Goal: Information Seeking & Learning: Compare options

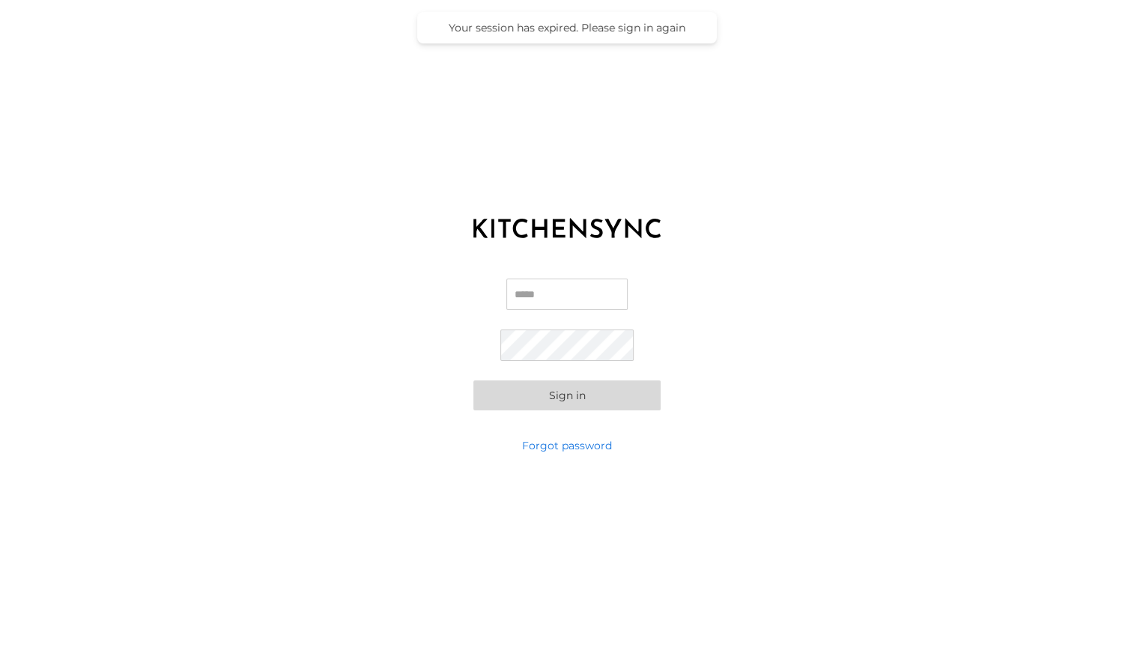
click at [537, 297] on input "Email" at bounding box center [567, 294] width 121 height 31
type input "**********"
click at [474, 381] on button "Sign in" at bounding box center [567, 396] width 187 height 30
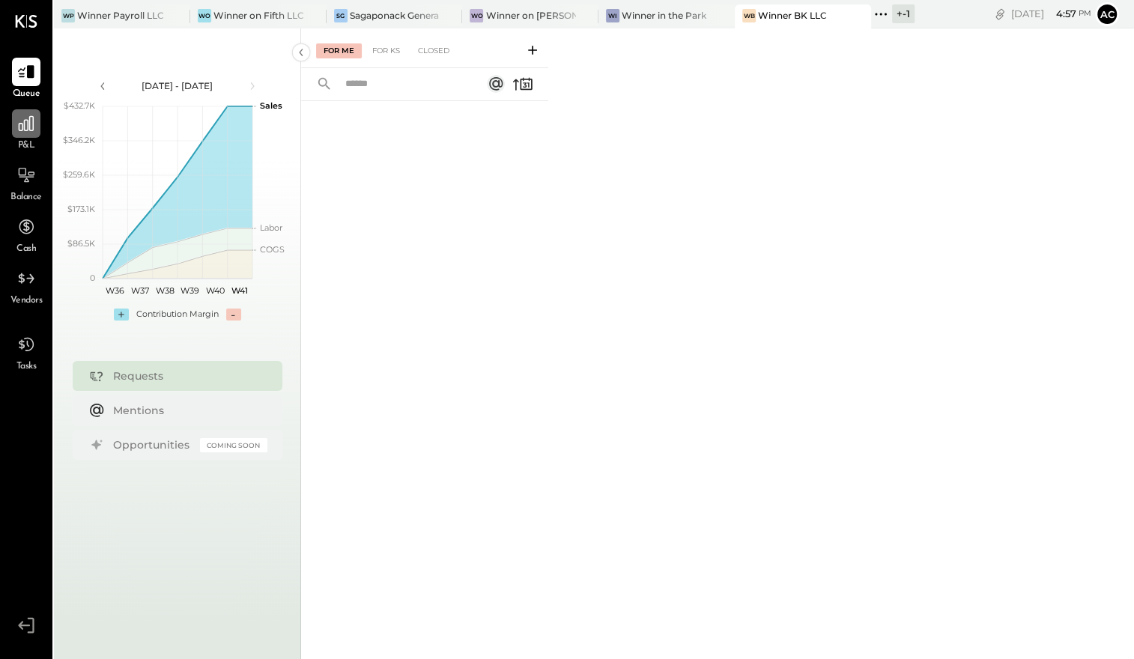
click at [19, 133] on icon at bounding box center [25, 123] width 19 height 19
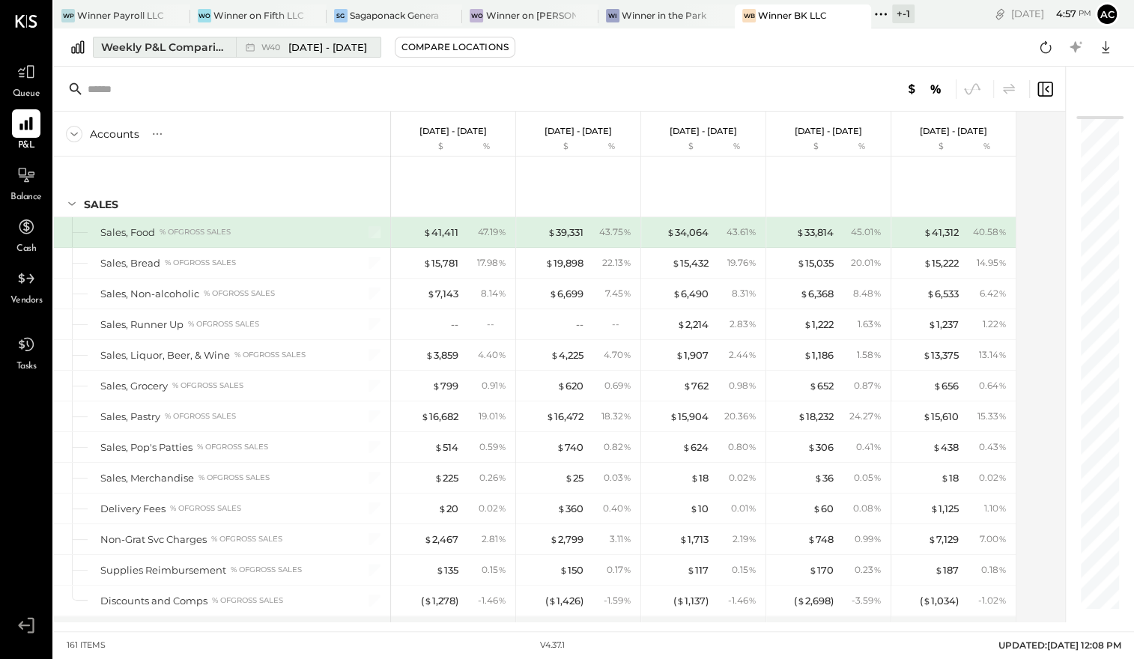
click at [366, 49] on span "[DATE] - [DATE]" at bounding box center [327, 47] width 79 height 14
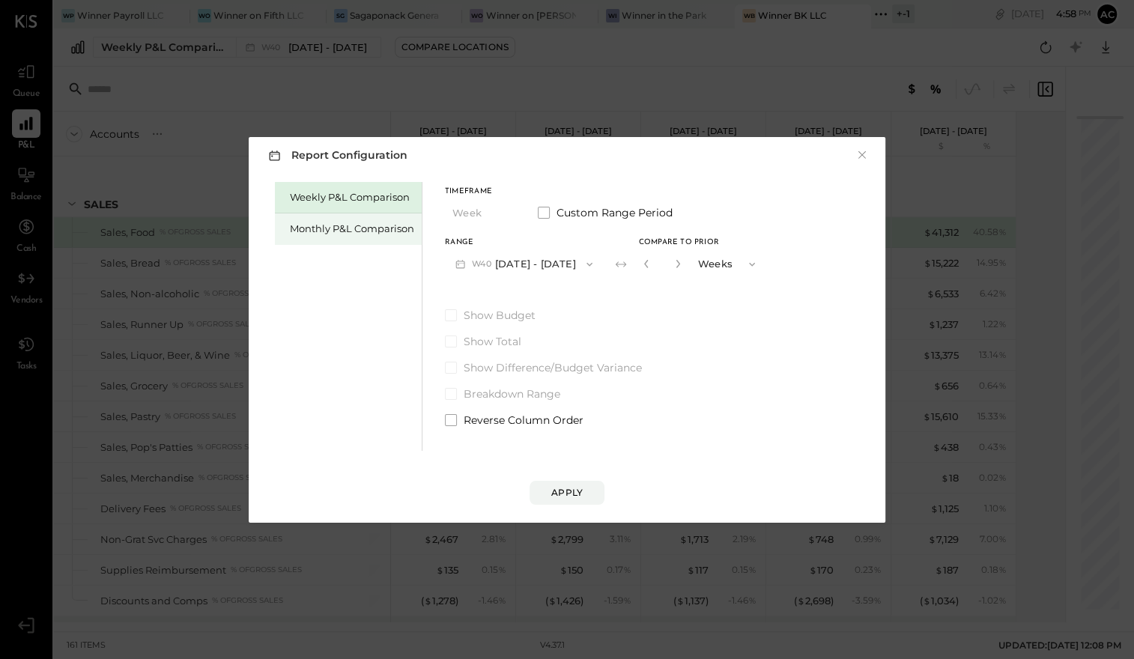
click at [384, 222] on div "Monthly P&L Comparison" at bounding box center [352, 229] width 124 height 14
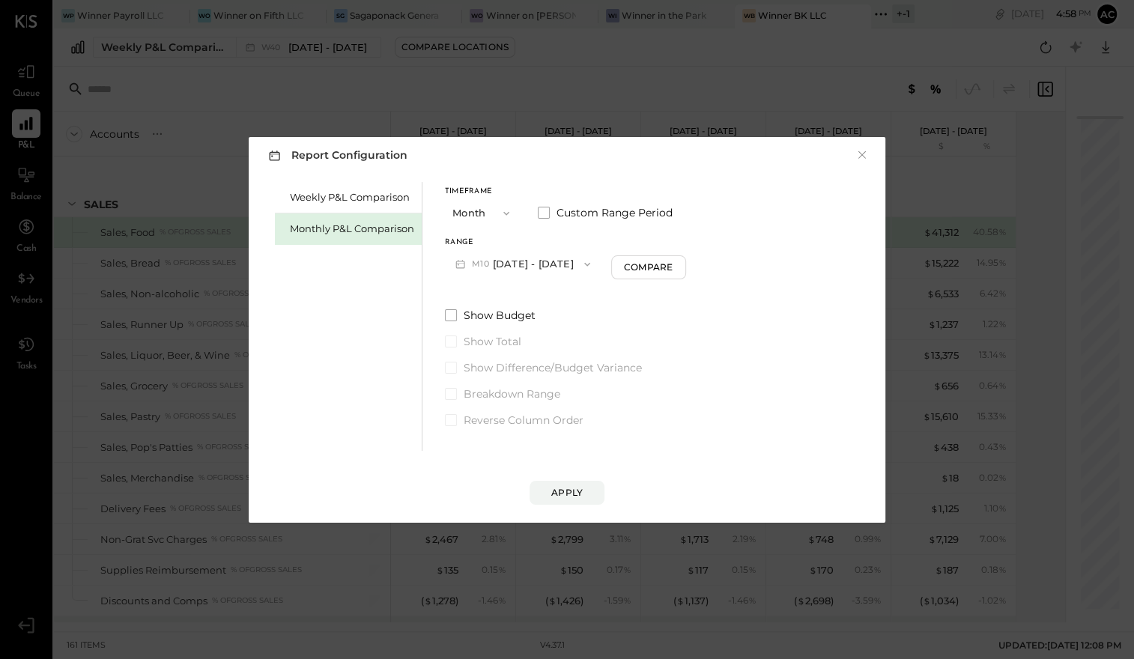
click at [504, 261] on button "M10 [DATE] - [DATE]" at bounding box center [523, 264] width 156 height 28
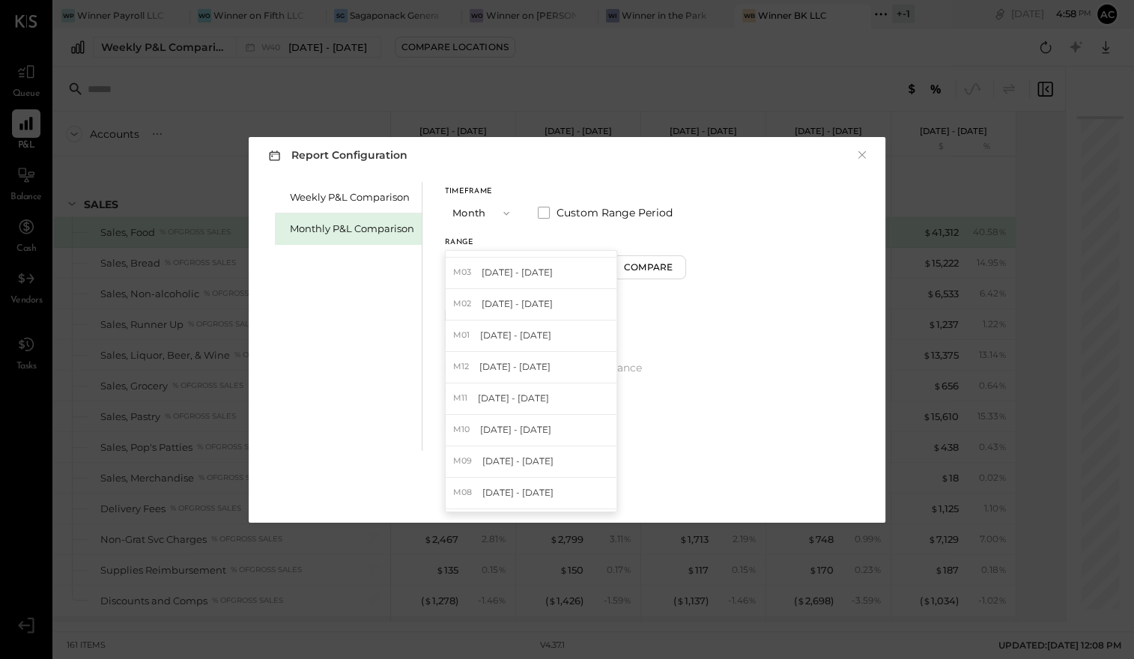
scroll to position [232, 0]
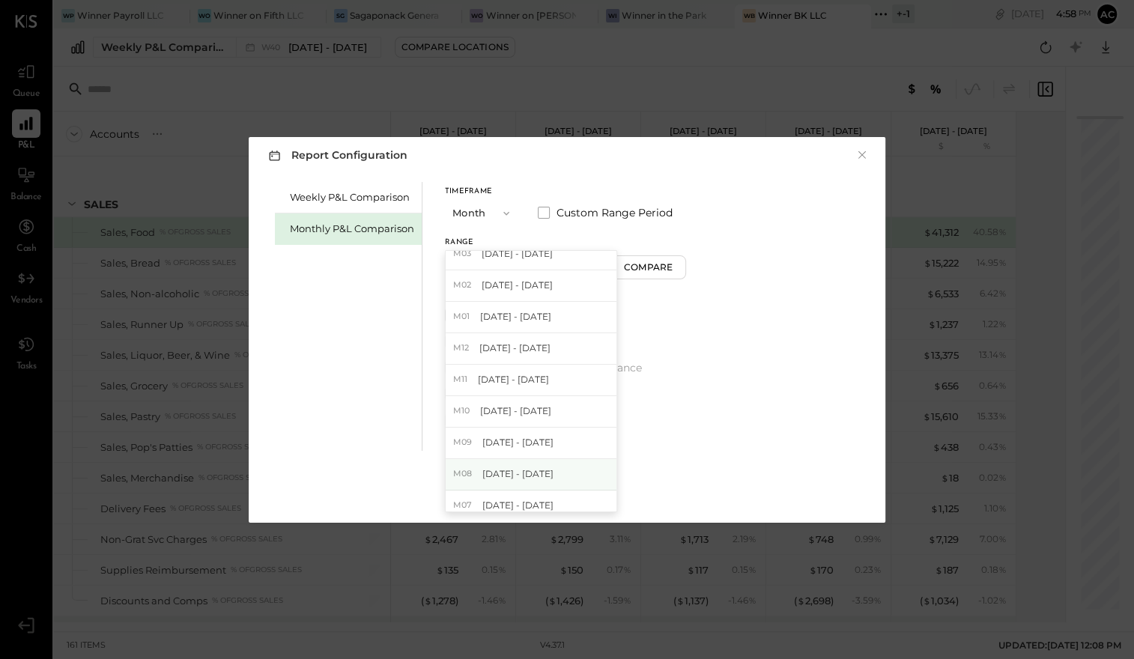
click at [489, 463] on div "M08 [DATE] - [DATE]" at bounding box center [531, 474] width 171 height 31
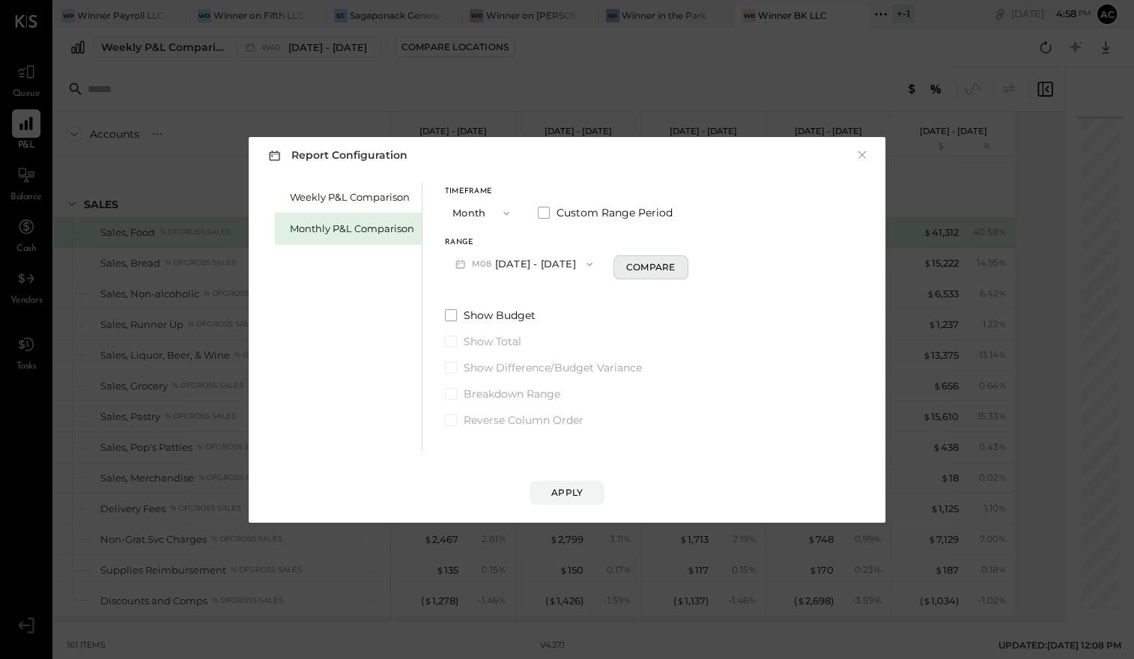
click at [641, 261] on div "Compare" at bounding box center [650, 267] width 49 height 13
click at [676, 263] on icon "button" at bounding box center [678, 264] width 4 height 8
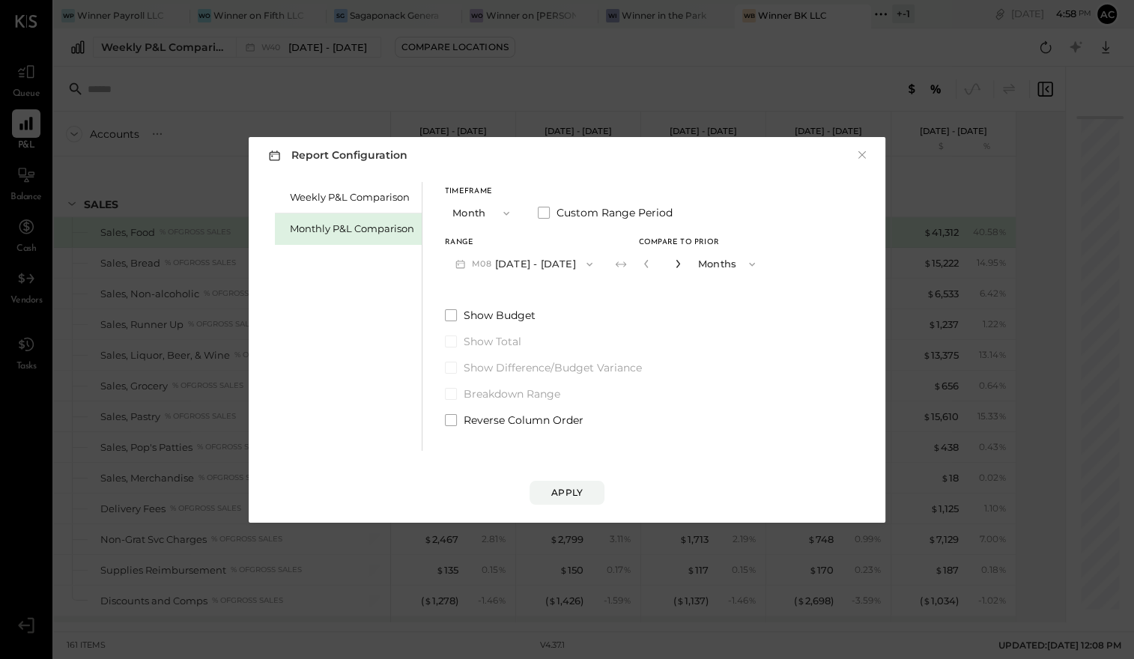
click at [676, 263] on icon "button" at bounding box center [678, 264] width 4 height 8
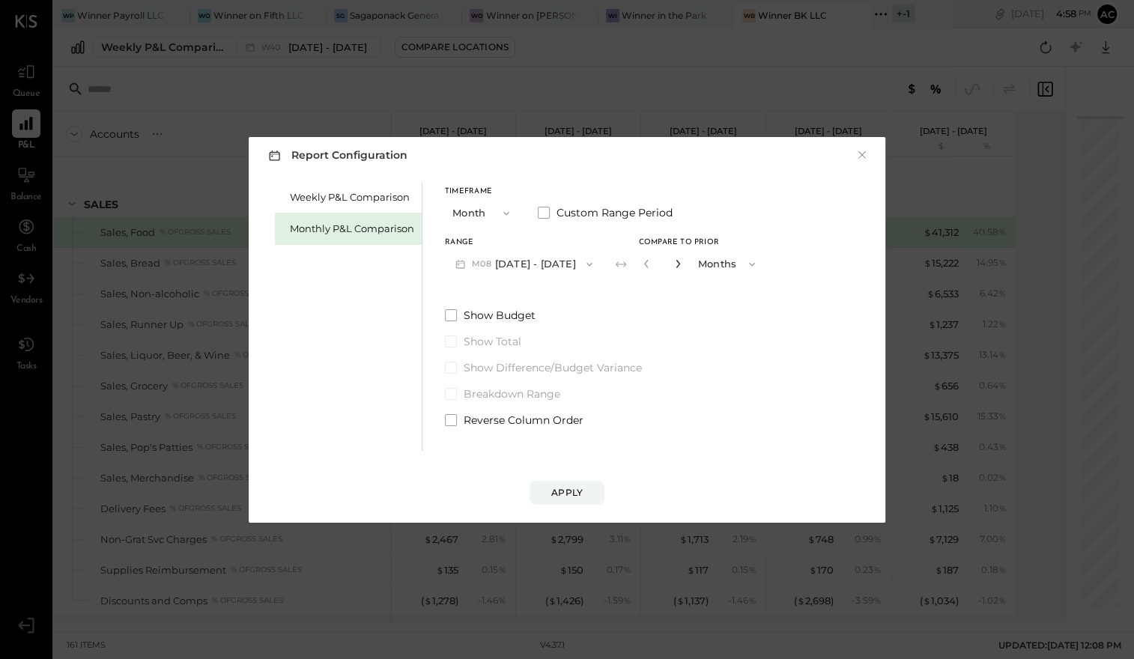
click at [676, 263] on icon "button" at bounding box center [678, 264] width 4 height 8
type input "**"
click at [563, 491] on div "Apply" at bounding box center [566, 492] width 31 height 13
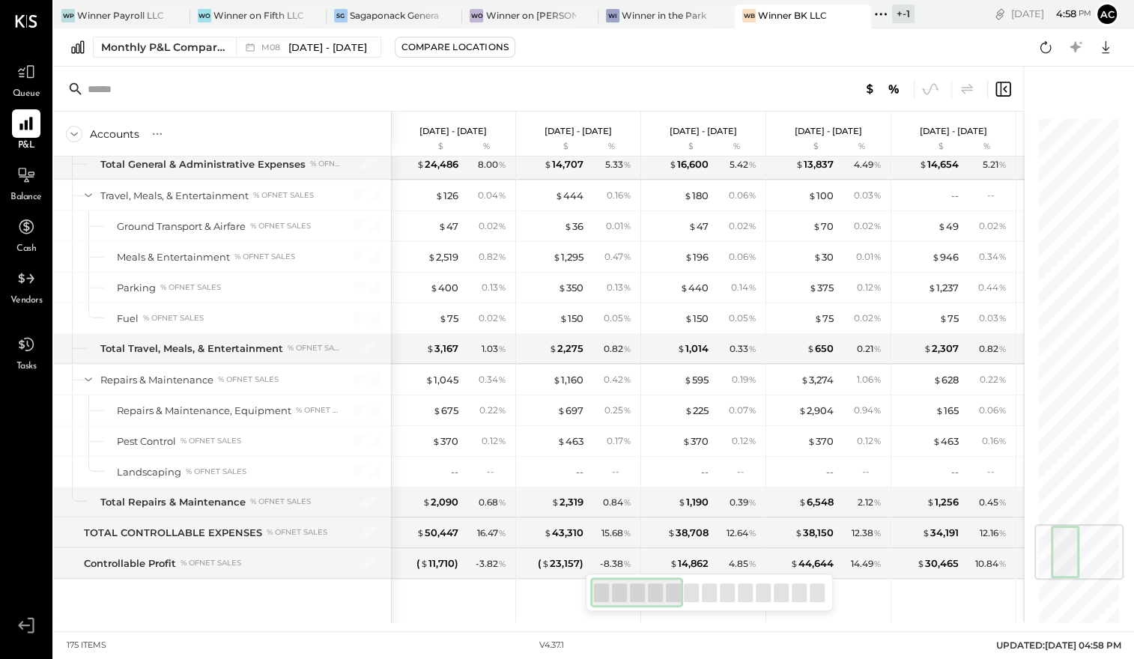
scroll to position [4133, 0]
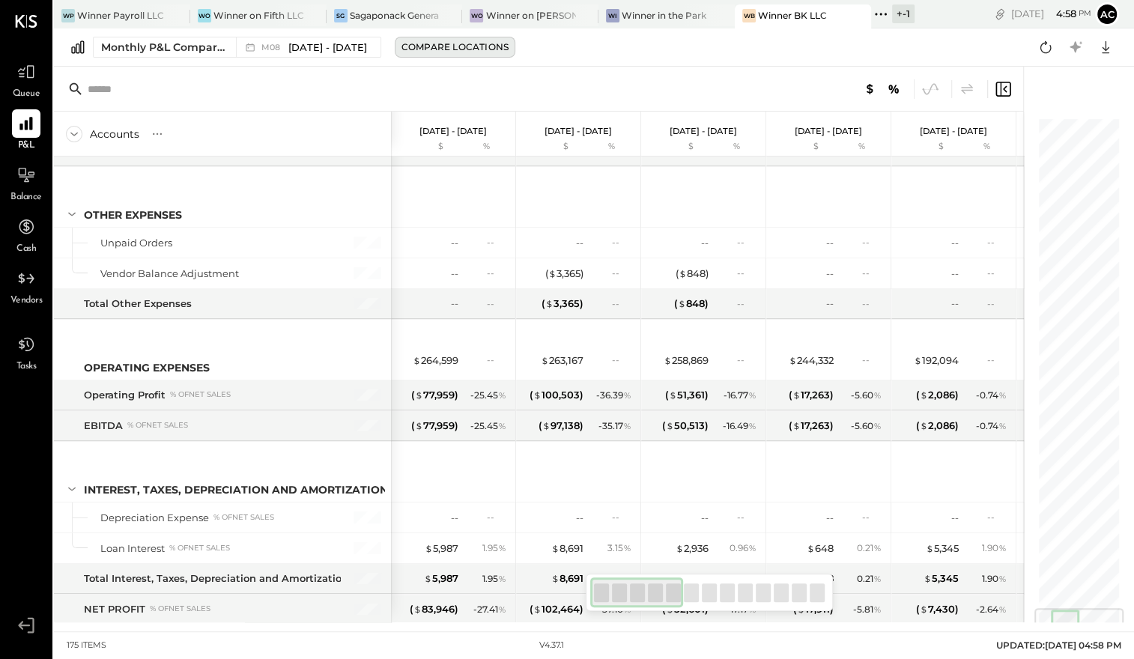
click at [468, 50] on div "Compare Locations" at bounding box center [455, 46] width 107 height 13
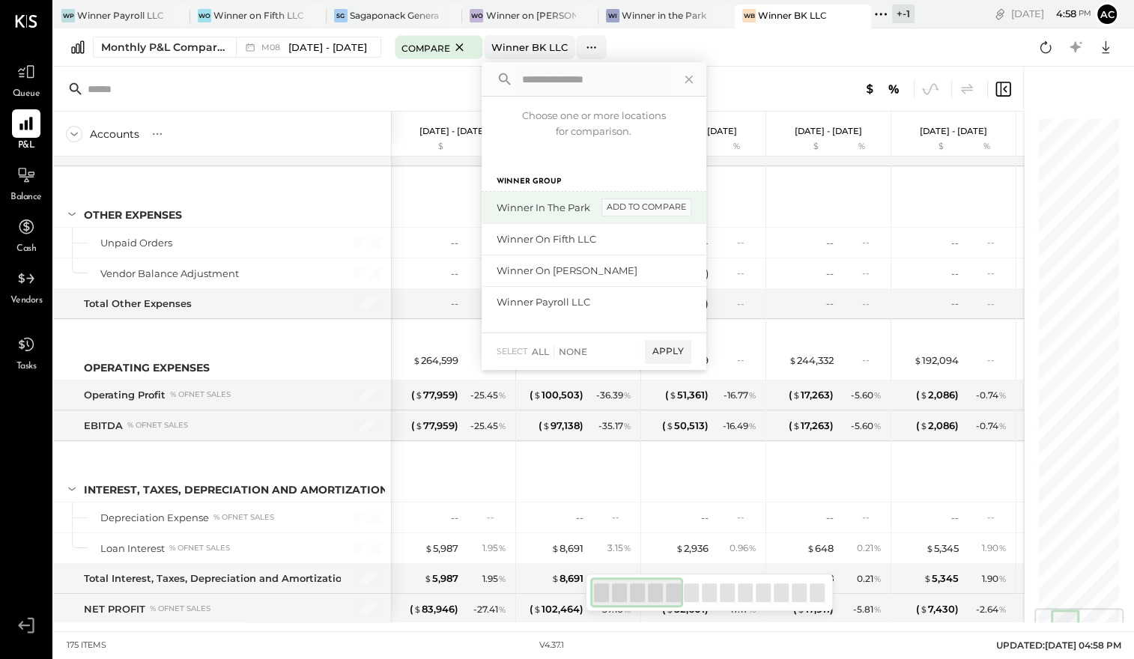
click at [656, 214] on div "add to compare" at bounding box center [647, 208] width 90 height 18
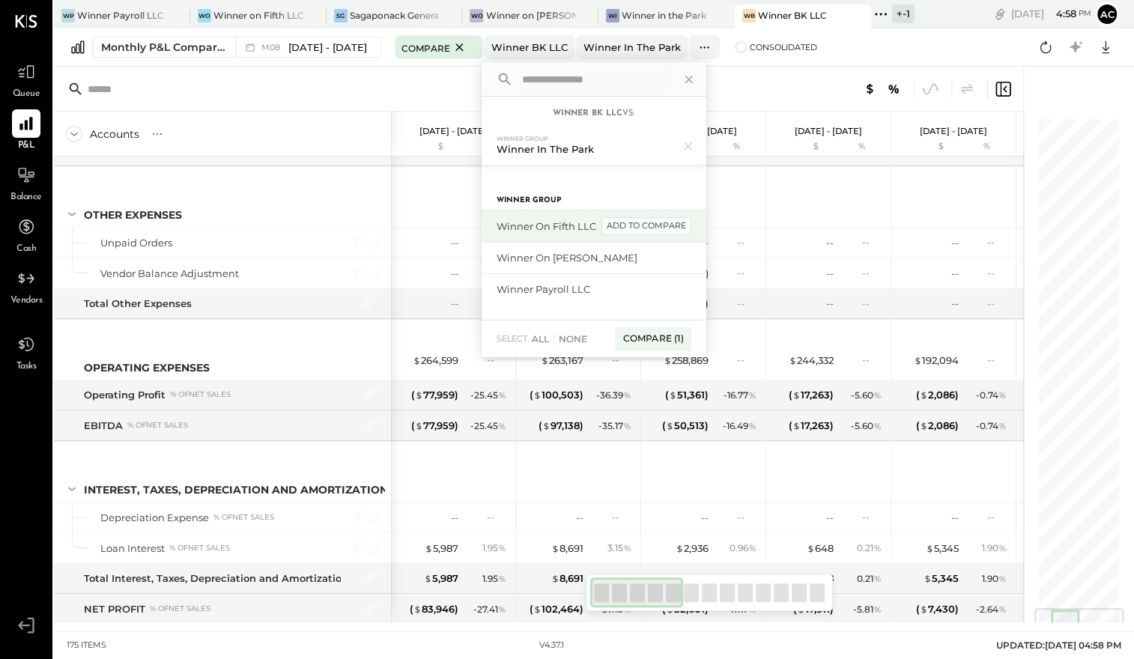
click at [652, 226] on div "add to compare" at bounding box center [647, 226] width 90 height 18
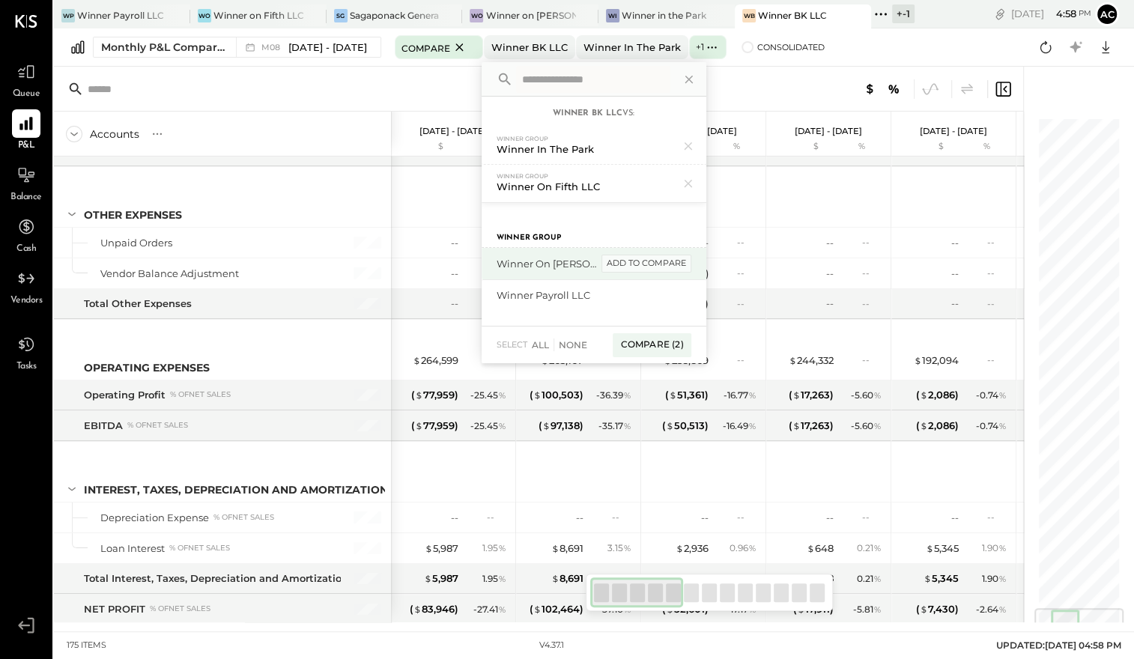
click at [653, 265] on div "add to compare" at bounding box center [647, 264] width 90 height 18
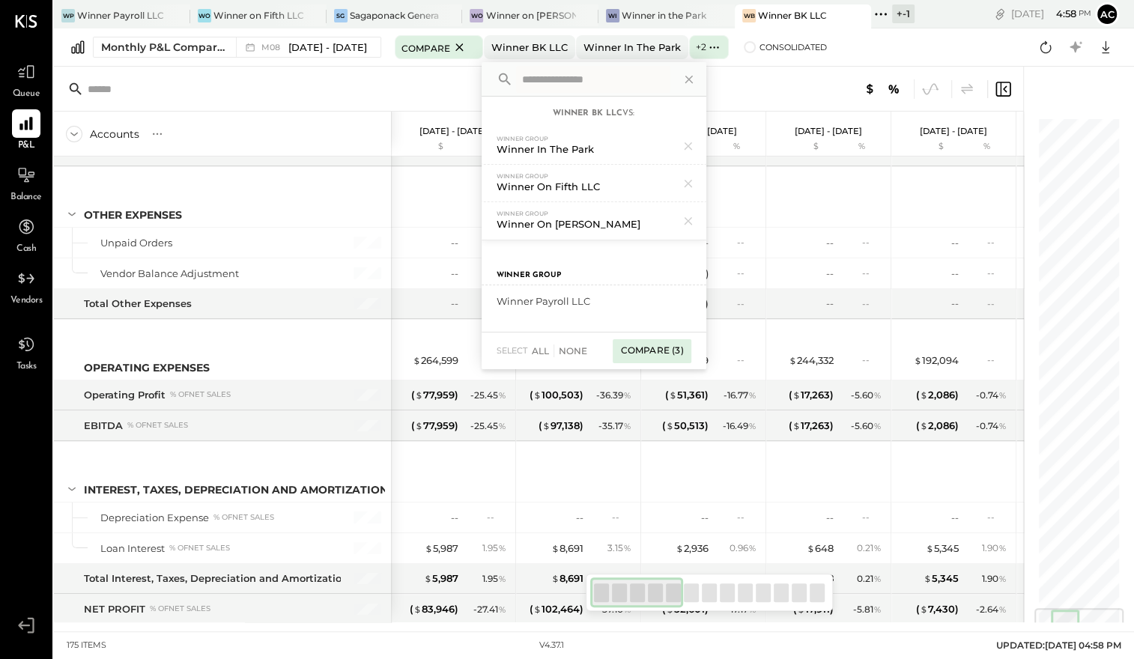
click at [646, 345] on div "Compare (3)" at bounding box center [652, 351] width 78 height 24
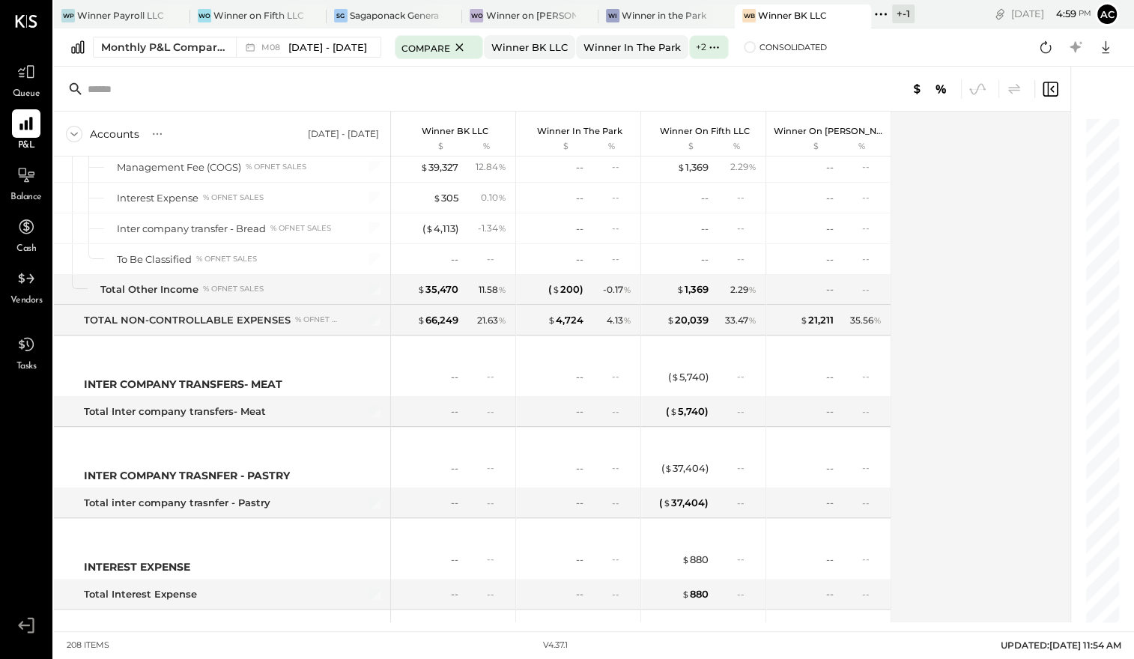
scroll to position [5014, 0]
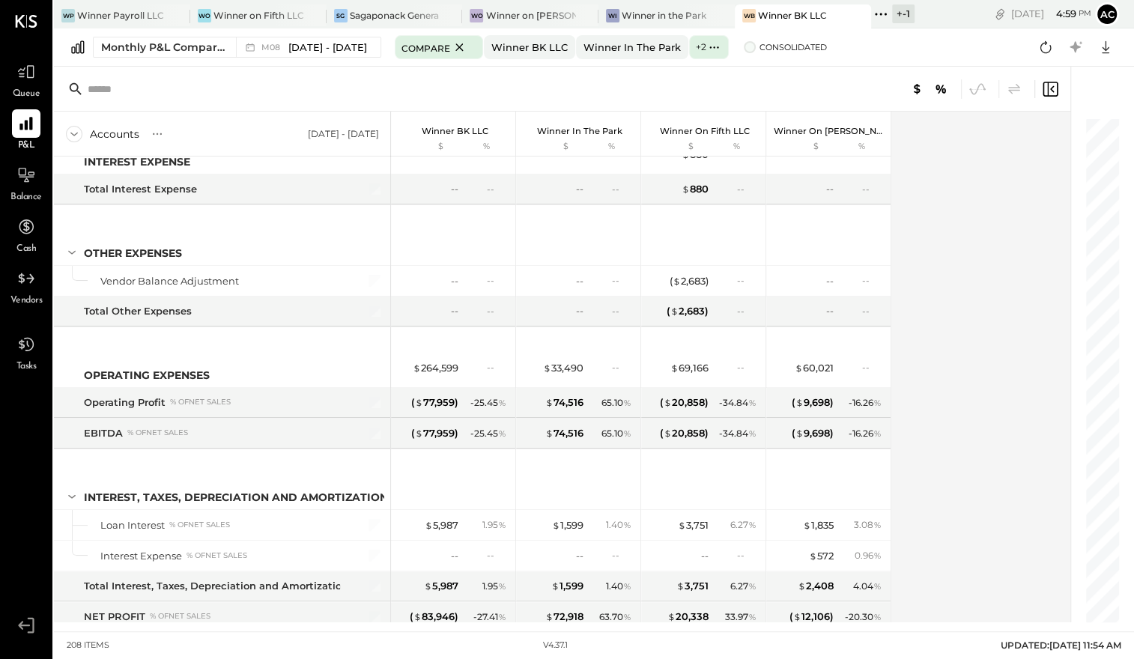
click at [746, 51] on label "Consolidated" at bounding box center [785, 47] width 82 height 10
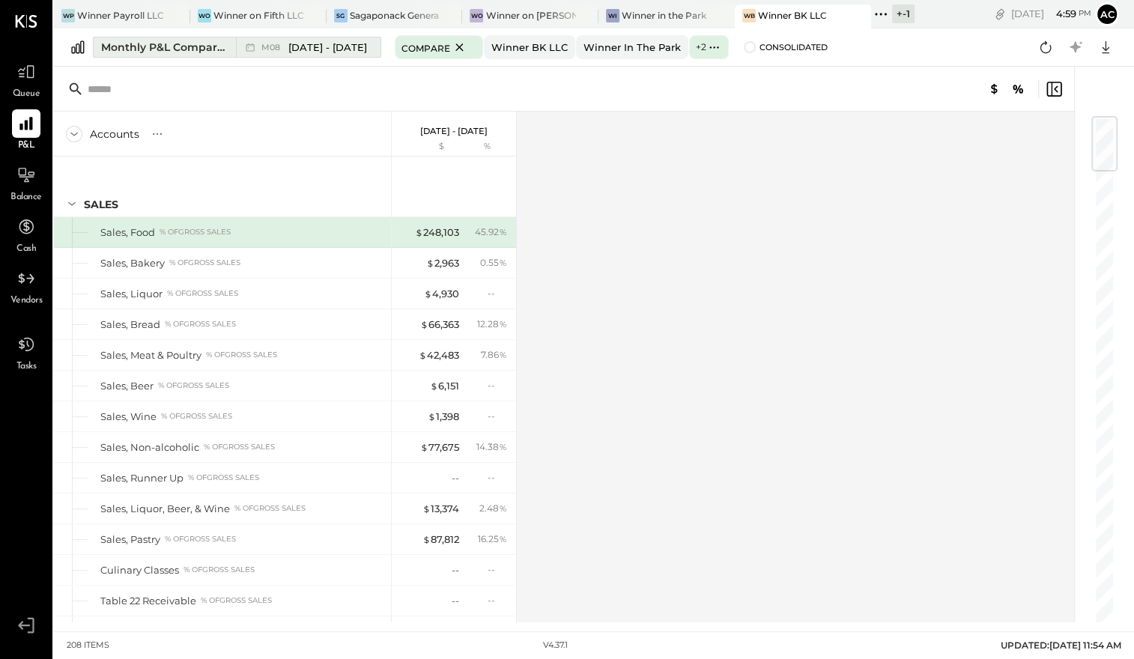
click at [357, 50] on span "[DATE] - [DATE]" at bounding box center [327, 47] width 79 height 14
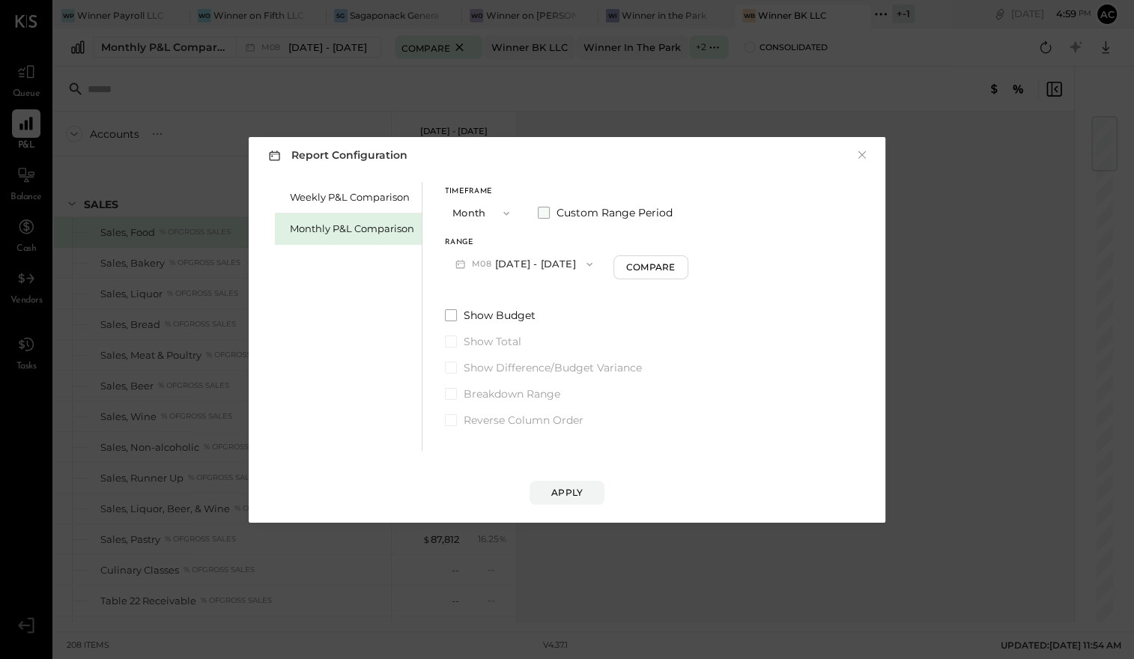
click at [550, 218] on label "Custom Range Period" at bounding box center [605, 212] width 135 height 15
click at [649, 263] on icon "button" at bounding box center [646, 264] width 6 height 4
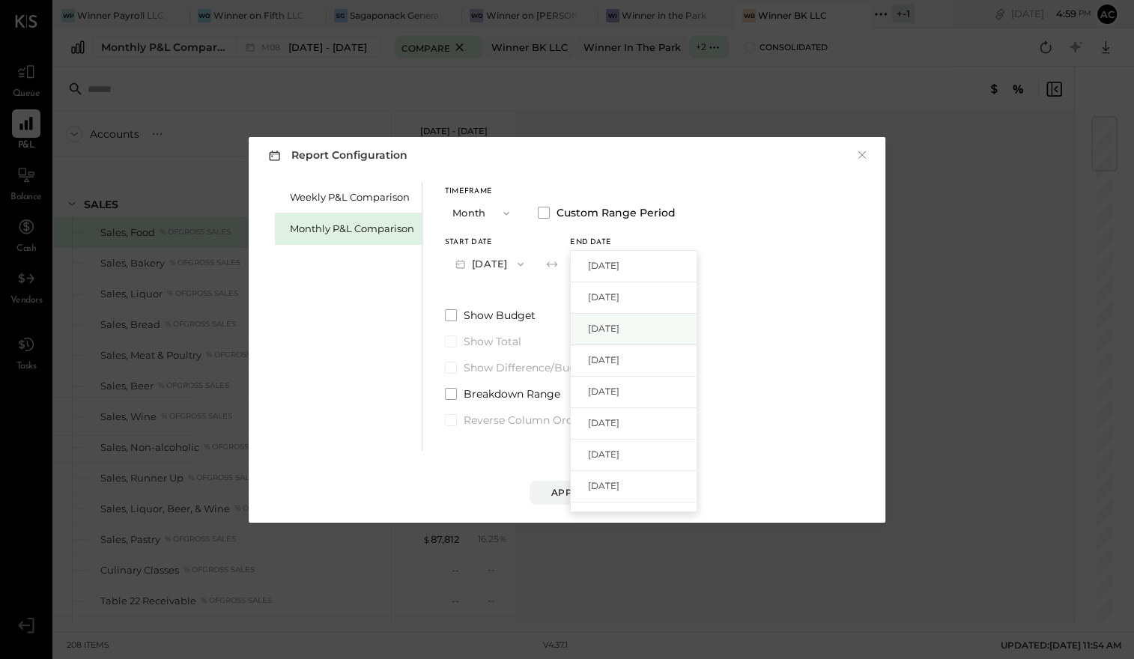
click at [671, 332] on div "[DATE]" at bounding box center [634, 329] width 126 height 31
click at [584, 485] on button "Apply" at bounding box center [567, 493] width 75 height 24
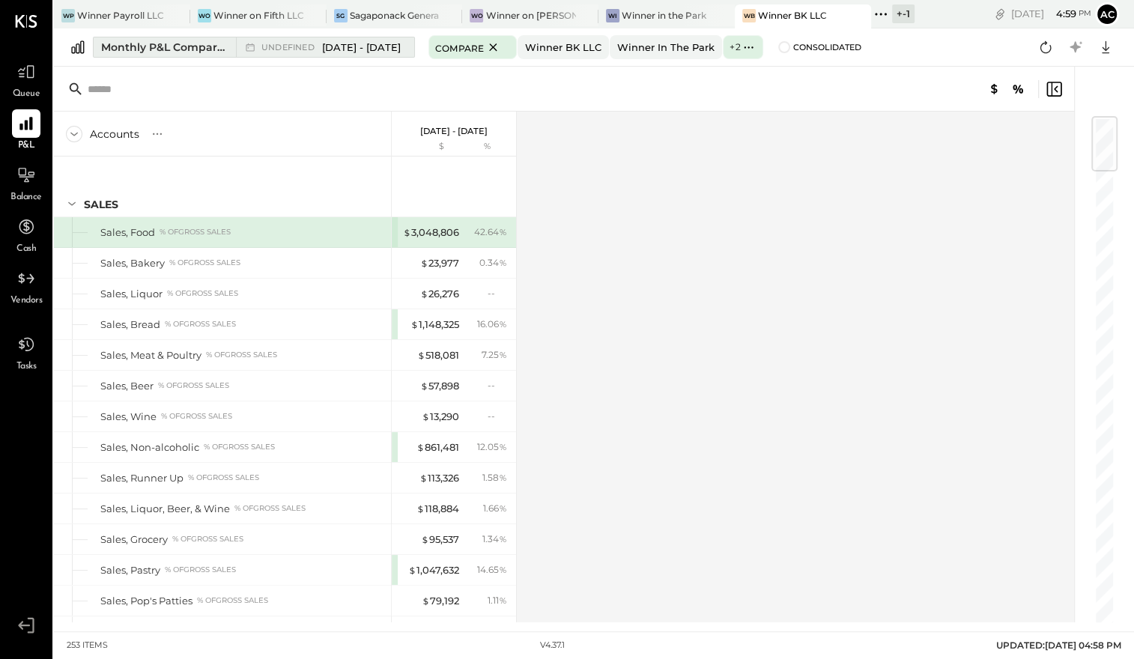
click at [401, 47] on span "[DATE] - [DATE]" at bounding box center [361, 47] width 79 height 14
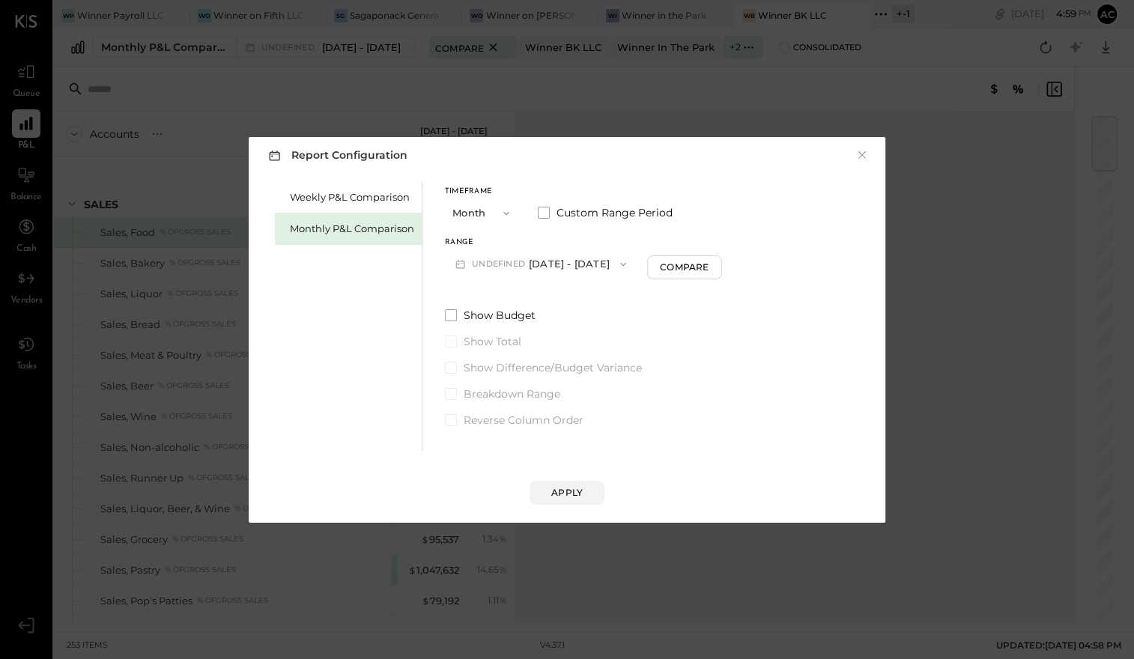
click at [572, 269] on button "undefined [DATE] - [DATE]" at bounding box center [541, 264] width 192 height 28
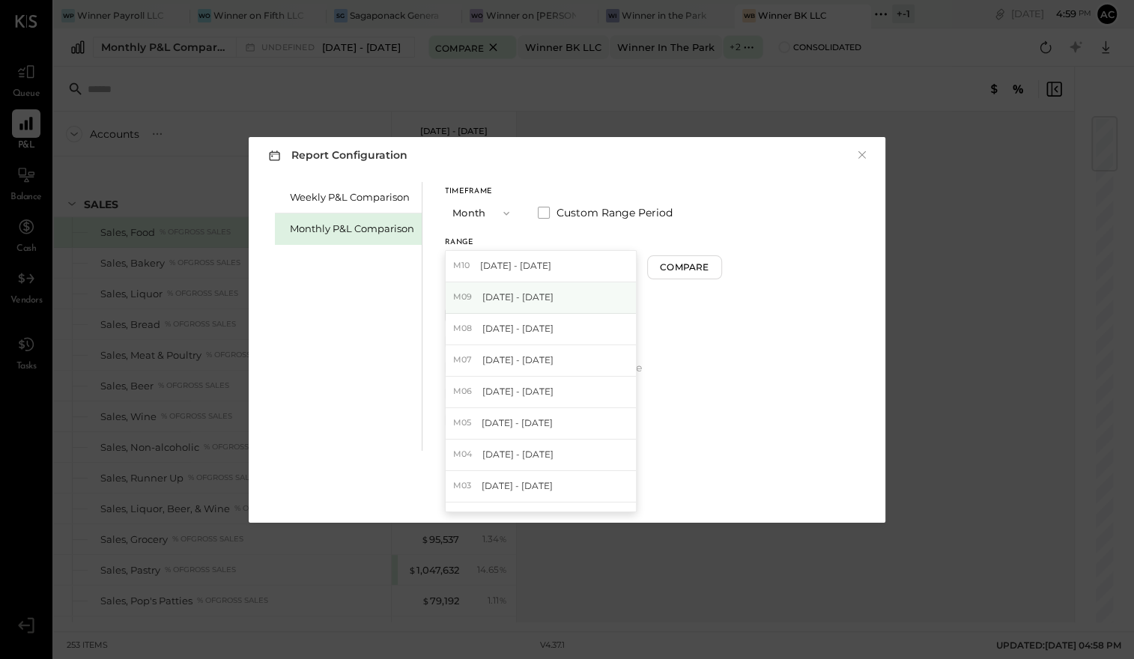
click at [564, 288] on div "M09 [DATE] - [DATE]" at bounding box center [541, 297] width 190 height 31
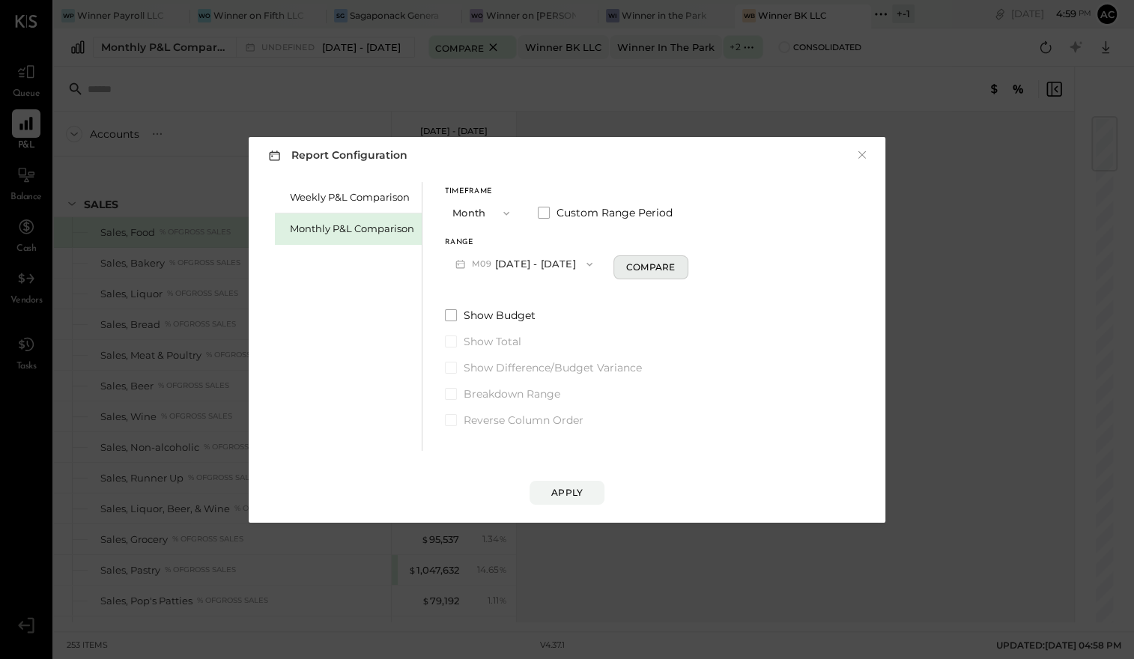
click at [649, 268] on div "Compare" at bounding box center [650, 267] width 49 height 13
click at [676, 267] on icon "button" at bounding box center [678, 264] width 4 height 8
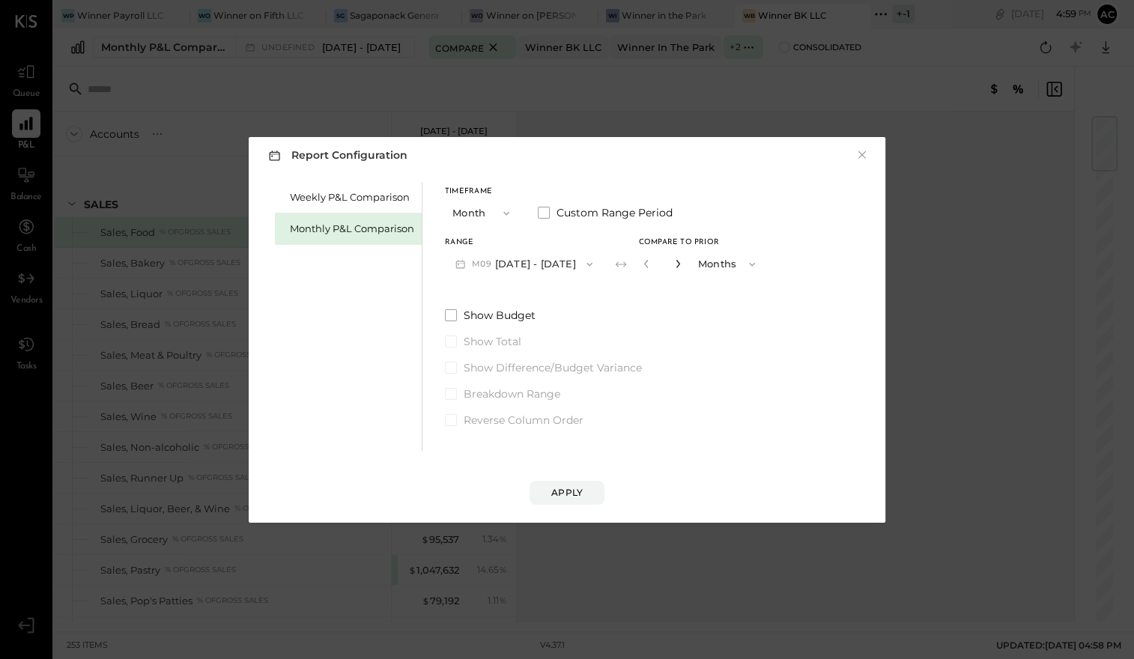
click at [676, 267] on icon "button" at bounding box center [678, 264] width 4 height 8
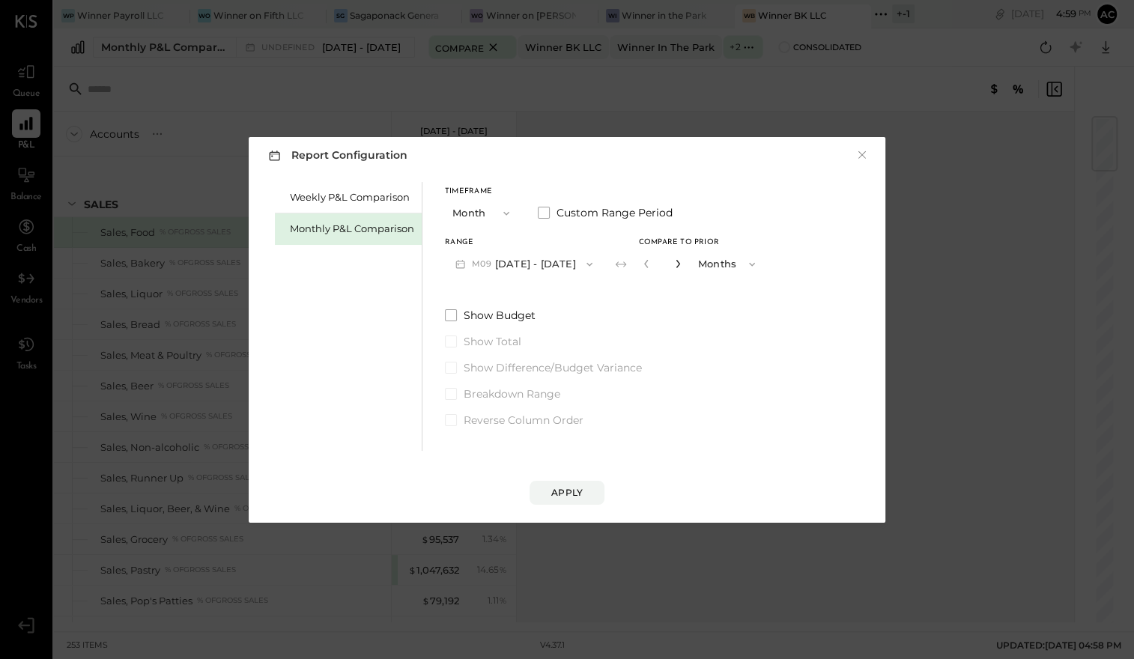
click at [676, 267] on icon "button" at bounding box center [678, 264] width 4 height 8
type input "**"
click at [557, 498] on div "Apply" at bounding box center [566, 492] width 31 height 13
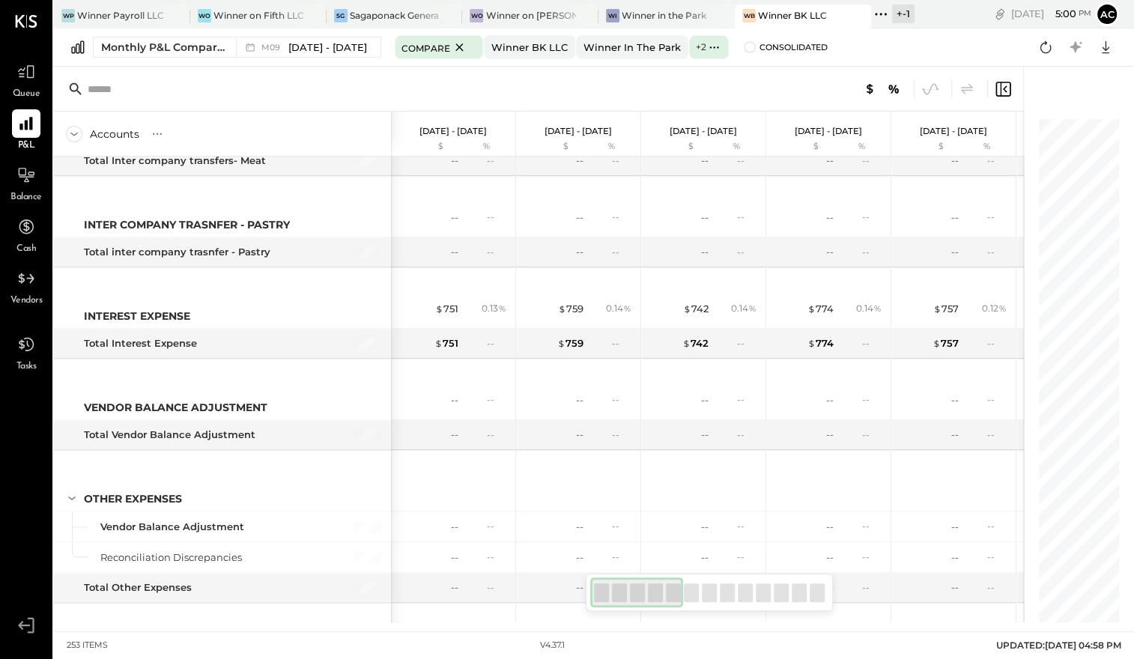
scroll to position [6414, 0]
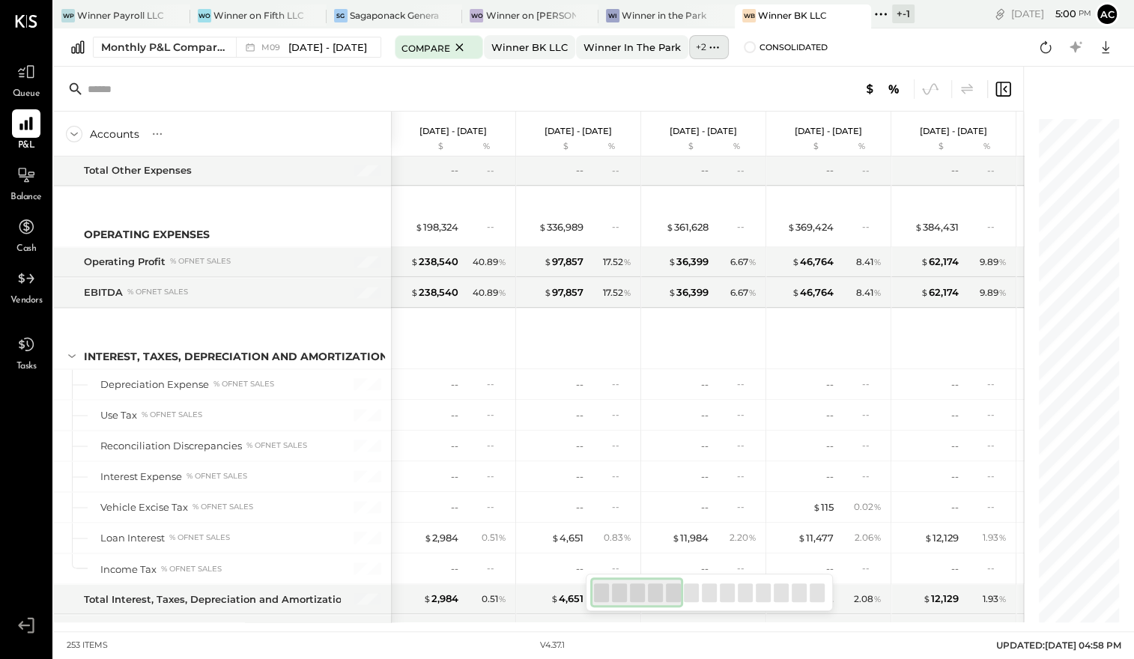
click at [707, 49] on icon at bounding box center [715, 48] width 16 height 16
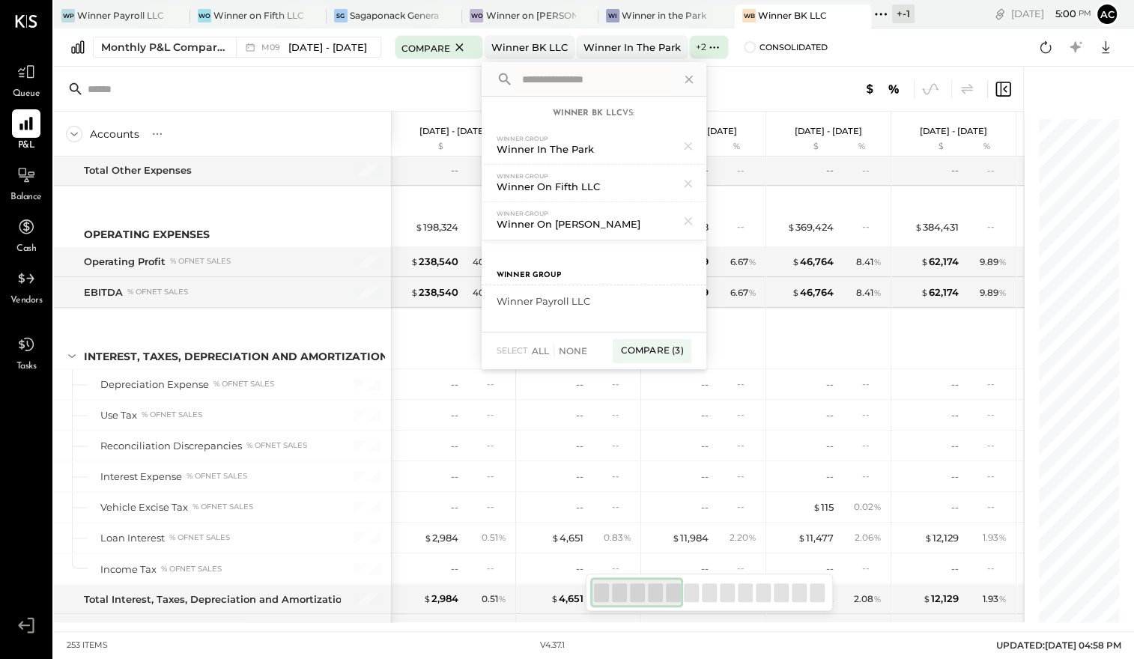
click at [851, 40] on div "Monthly P&L Comparison M09 [DATE] - [DATE] Compare Winner BK LLC Winner in the …" at bounding box center [594, 47] width 1081 height 38
click at [684, 79] on icon at bounding box center [689, 79] width 19 height 19
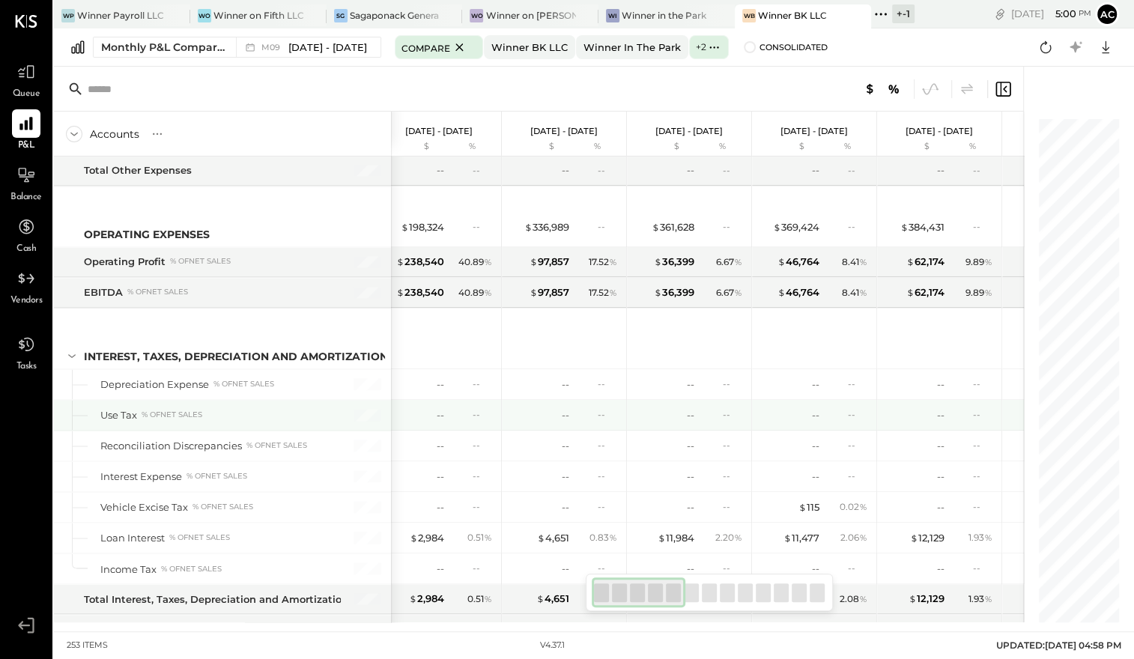
scroll to position [0, 0]
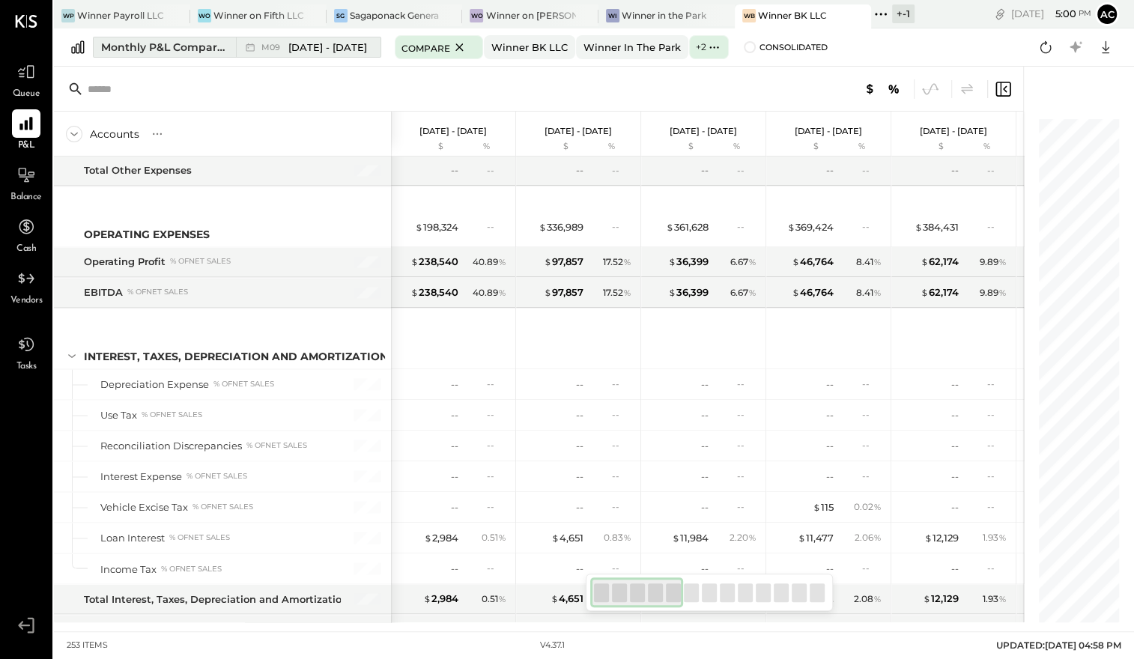
click at [350, 42] on span "[DATE] - [DATE]" at bounding box center [327, 47] width 79 height 14
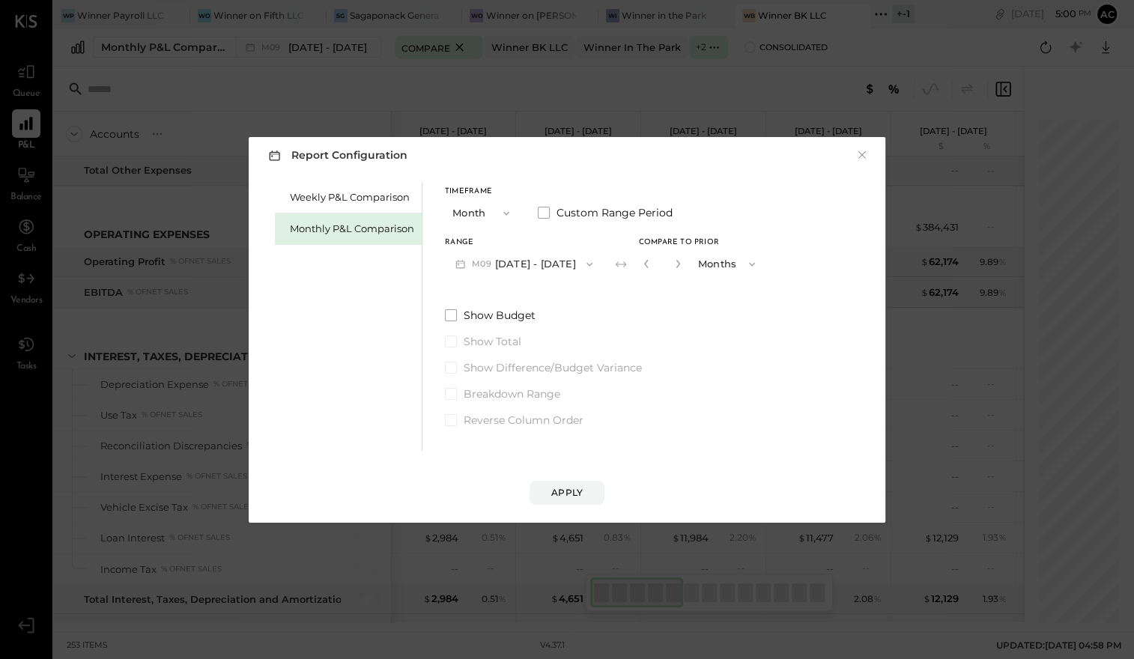
click at [489, 207] on button "Month" at bounding box center [482, 213] width 75 height 28
click at [482, 291] on div "Year" at bounding box center [482, 293] width 73 height 27
click at [582, 268] on button "[DATE] - [DATE]" at bounding box center [524, 264] width 158 height 28
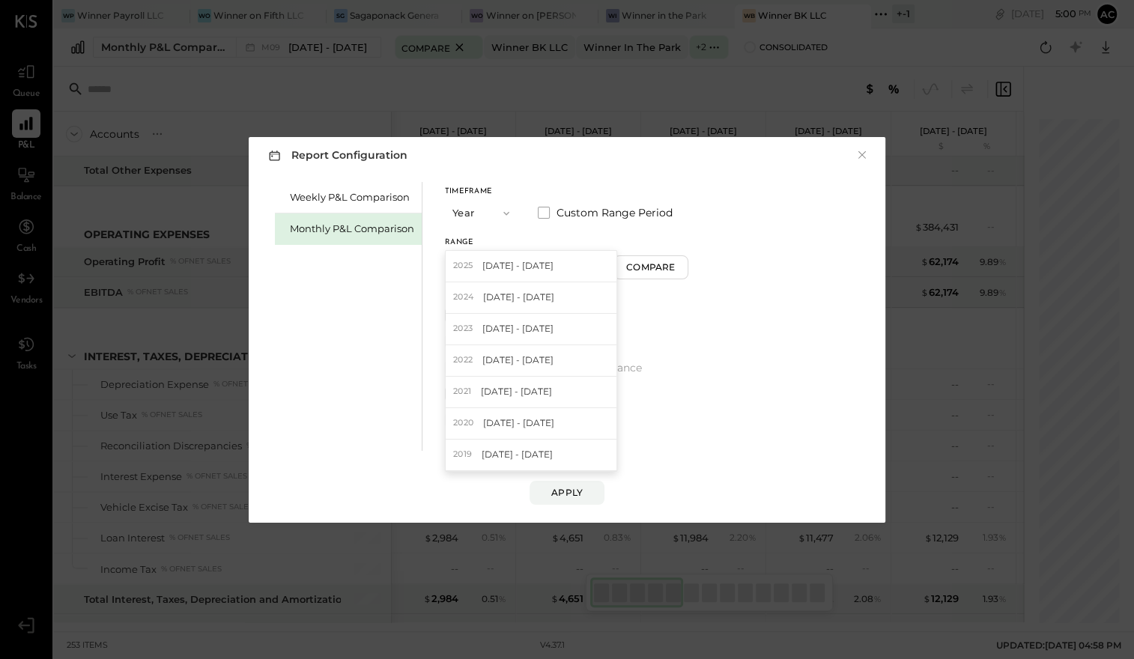
click at [720, 184] on div "Weekly P&L Comparison Monthly P&L Comparison Timeframe Year Custom Range Period…" at bounding box center [567, 314] width 607 height 273
click at [542, 214] on span at bounding box center [544, 213] width 12 height 12
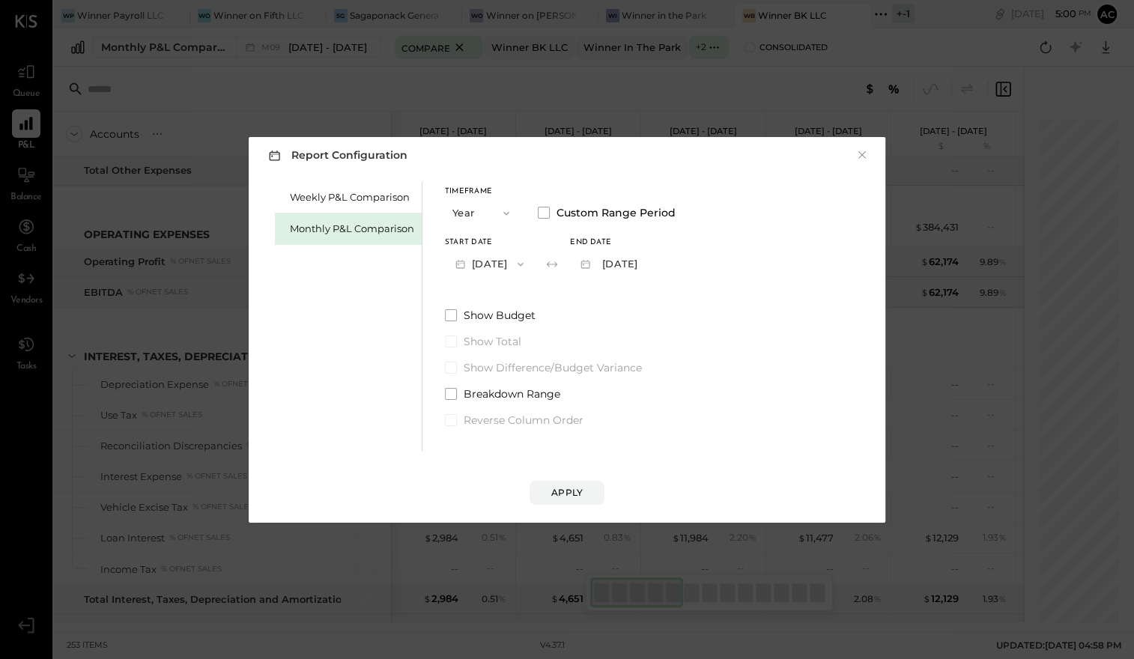
click at [513, 267] on button "[DATE]" at bounding box center [489, 264] width 89 height 28
click at [660, 309] on label "Show Budget" at bounding box center [560, 315] width 231 height 15
click at [487, 262] on button "[DATE]" at bounding box center [489, 264] width 89 height 28
click at [696, 288] on div "Weekly P&L Comparison Monthly P&L Comparison Timeframe Year Custom Range Period…" at bounding box center [567, 314] width 607 height 273
click at [534, 265] on button "[DATE]" at bounding box center [489, 264] width 89 height 28
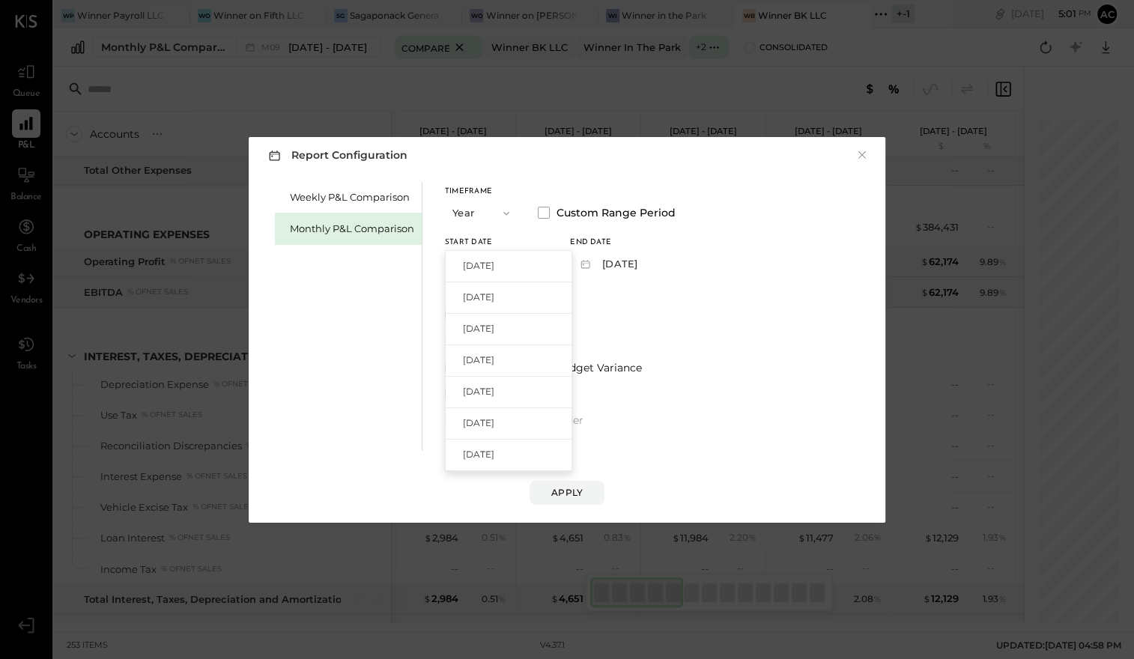
click at [612, 294] on div "Timeframe Year Custom Range Period Start Date [DATE] [DATE] [DATE] [DATE] [DATE…" at bounding box center [560, 305] width 231 height 246
click at [509, 214] on icon "button" at bounding box center [507, 214] width 12 height 12
click at [491, 270] on div "YTD" at bounding box center [482, 266] width 73 height 27
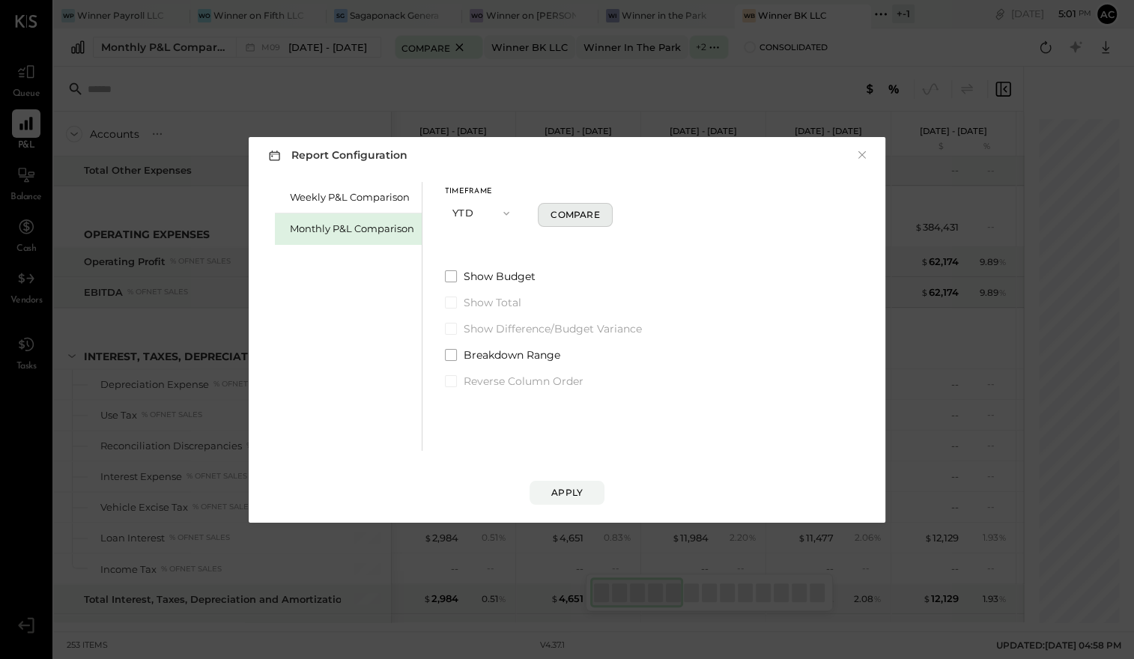
click at [558, 205] on button "Compare" at bounding box center [575, 215] width 75 height 24
click at [471, 211] on button "YTD" at bounding box center [482, 213] width 75 height 28
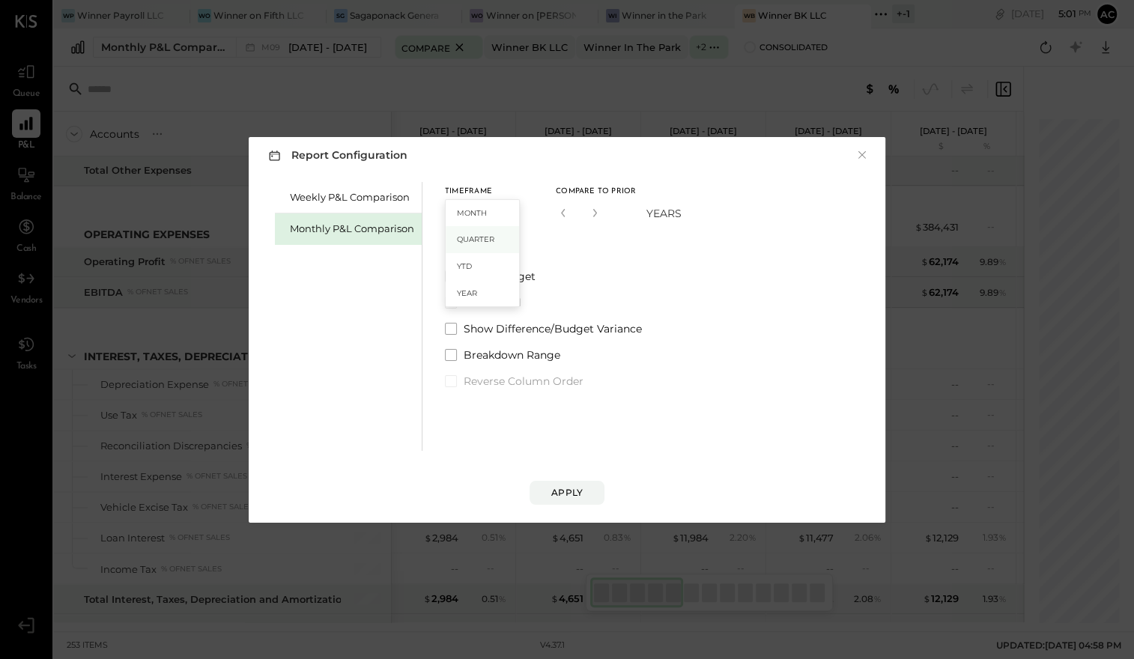
click at [472, 235] on div "Quarter" at bounding box center [482, 239] width 73 height 27
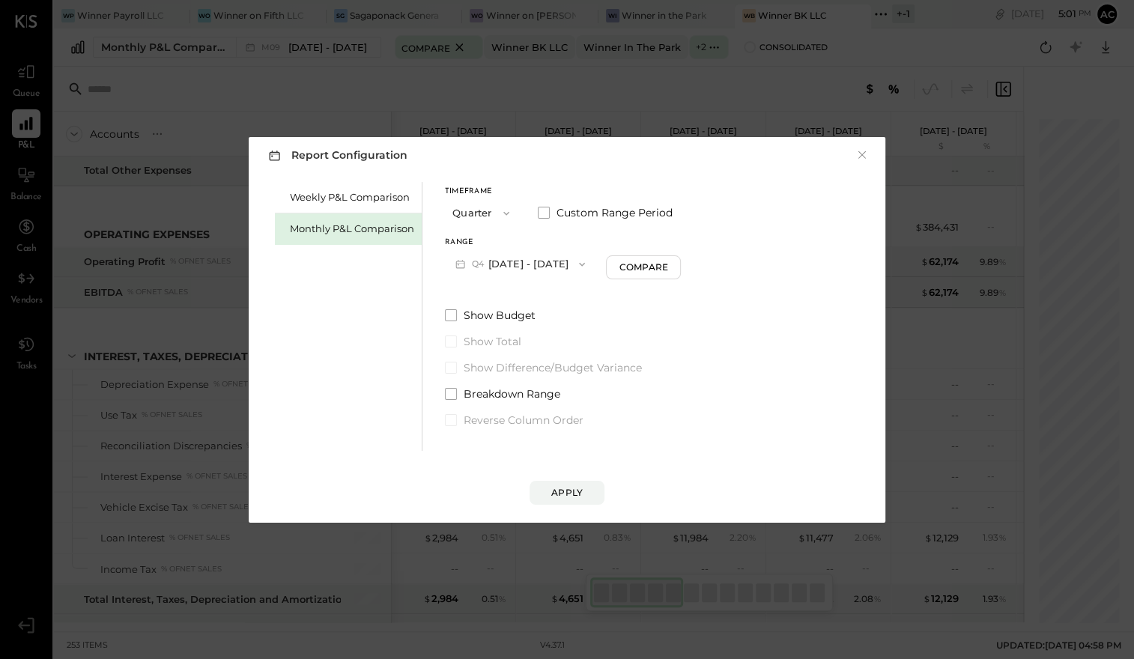
click at [528, 256] on button "Q4 [DATE] - [DATE]" at bounding box center [520, 264] width 151 height 28
click at [707, 319] on div "Weekly P&L Comparison Monthly P&L Comparison Timeframe Quarter Custom Range Per…" at bounding box center [567, 314] width 607 height 273
click at [494, 206] on button "Quarter" at bounding box center [482, 213] width 75 height 28
click at [498, 215] on div "Month" at bounding box center [482, 213] width 73 height 27
click at [534, 273] on button "M10 [DATE] - [DATE]" at bounding box center [523, 264] width 156 height 28
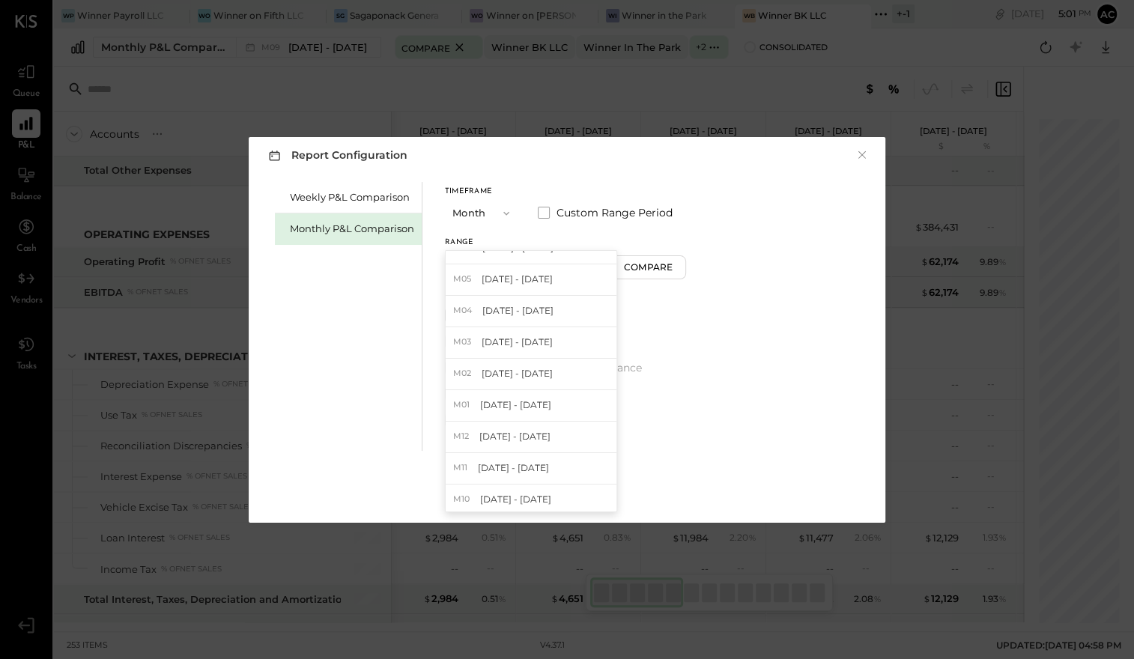
scroll to position [146, 0]
click at [565, 214] on span "Custom Range Period" at bounding box center [615, 212] width 116 height 15
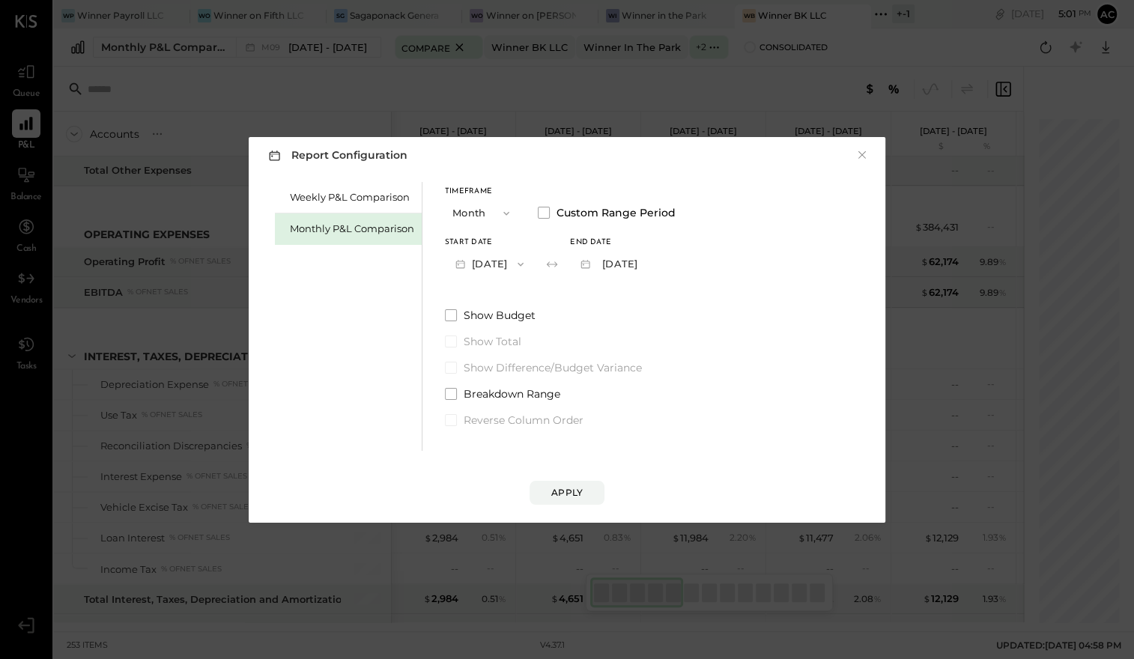
click at [492, 270] on button "[DATE]" at bounding box center [489, 264] width 89 height 28
click at [483, 334] on span "[DATE]" at bounding box center [478, 328] width 31 height 13
click at [527, 268] on icon "button" at bounding box center [521, 265] width 12 height 12
click at [525, 346] on div "[DATE]" at bounding box center [509, 342] width 126 height 31
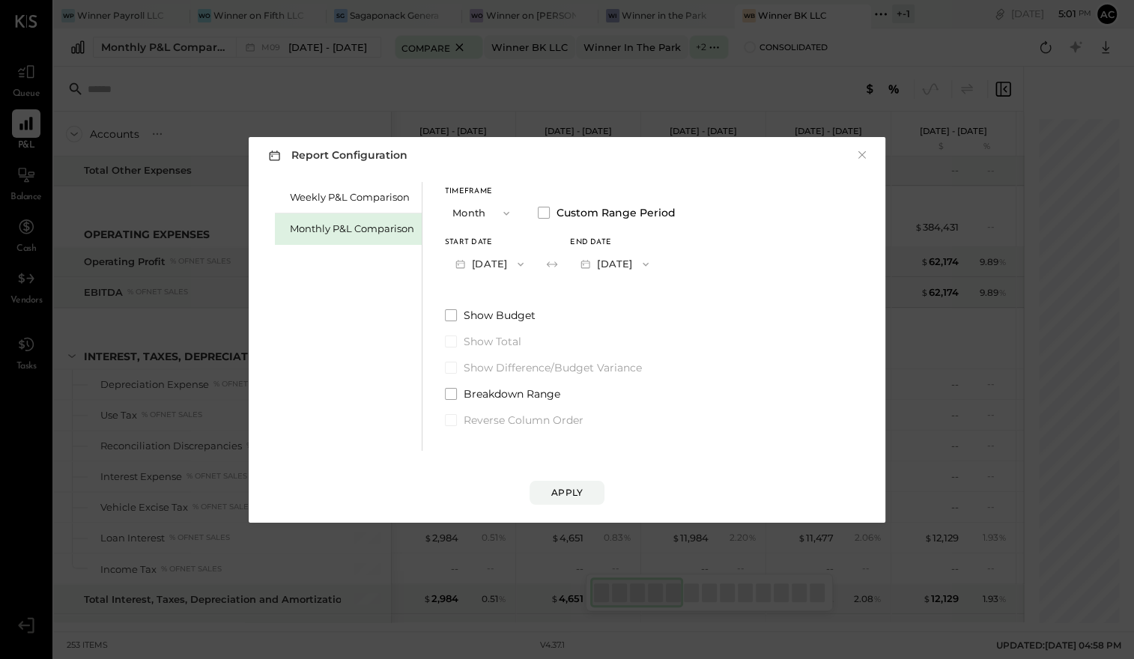
click at [659, 259] on button "[DATE]" at bounding box center [614, 264] width 89 height 28
click at [683, 294] on div "[DATE]" at bounding box center [634, 297] width 126 height 31
click at [557, 490] on div "Apply" at bounding box center [566, 492] width 31 height 13
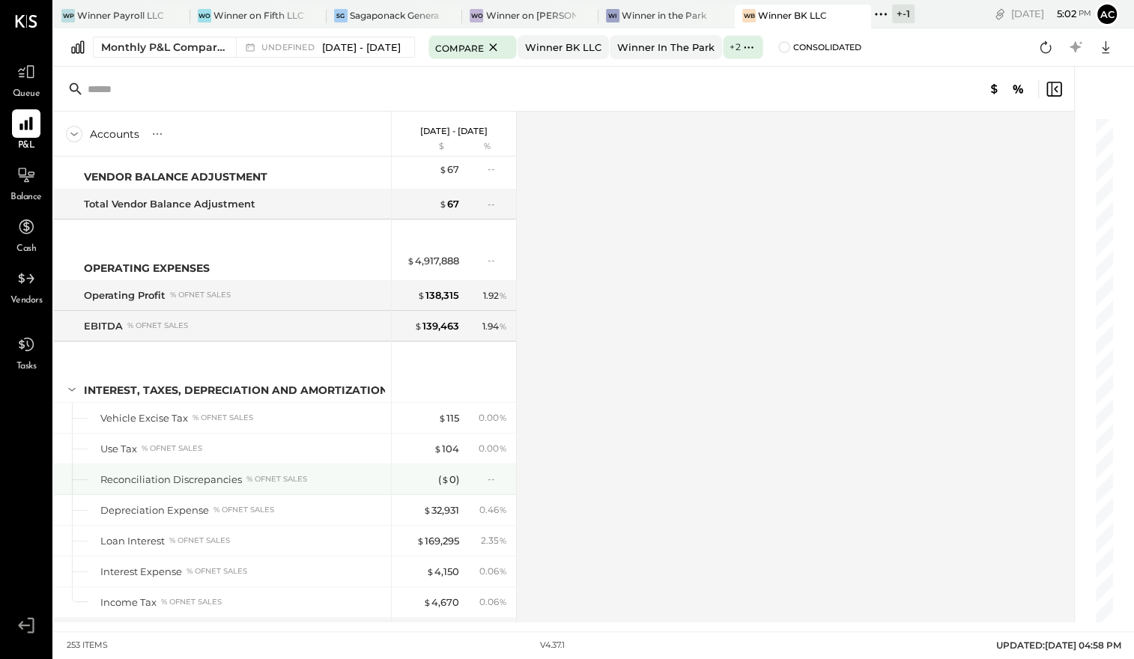
scroll to position [6414, 0]
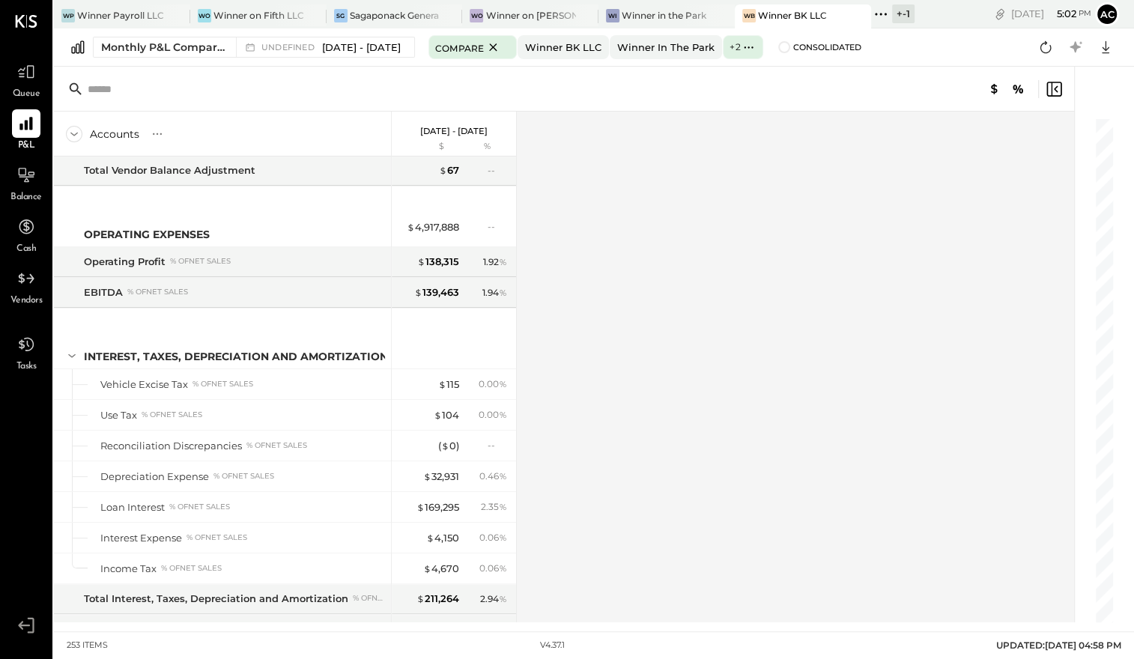
click at [488, 125] on div "[DATE] - [DATE]" at bounding box center [453, 124] width 67 height 25
click at [401, 48] on span "[DATE] - [DATE]" at bounding box center [361, 47] width 79 height 14
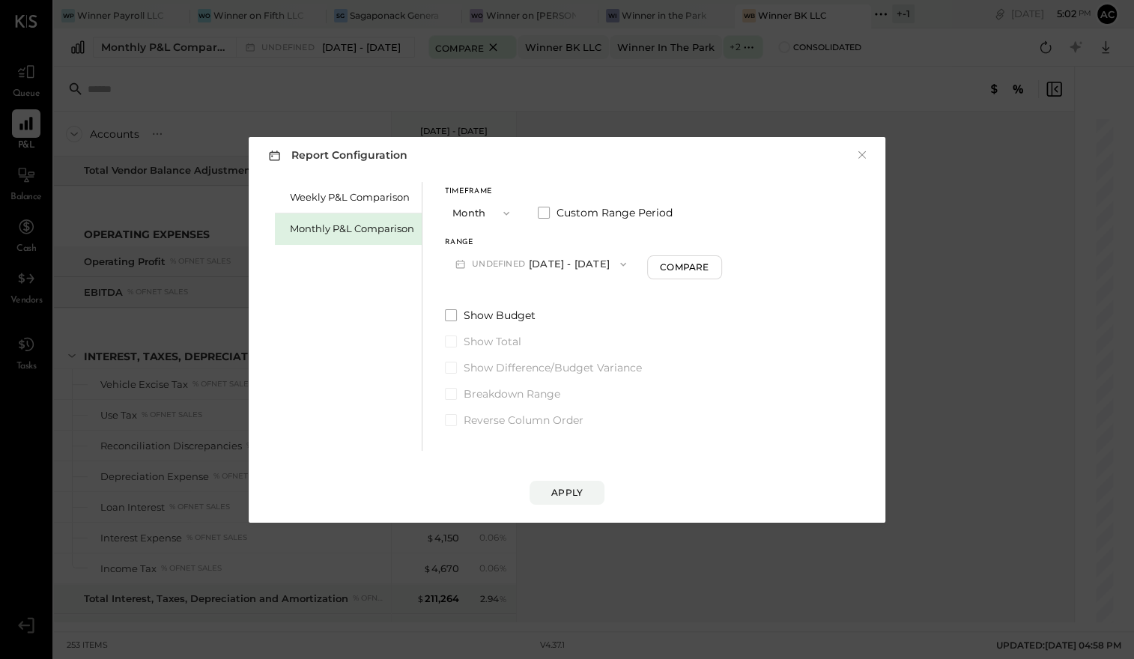
click at [617, 221] on div "Timeframe Month Custom Range Period" at bounding box center [583, 207] width 277 height 39
click at [624, 211] on span "Custom Range Period" at bounding box center [615, 212] width 116 height 15
click at [521, 275] on button "[DATE]" at bounding box center [489, 264] width 89 height 28
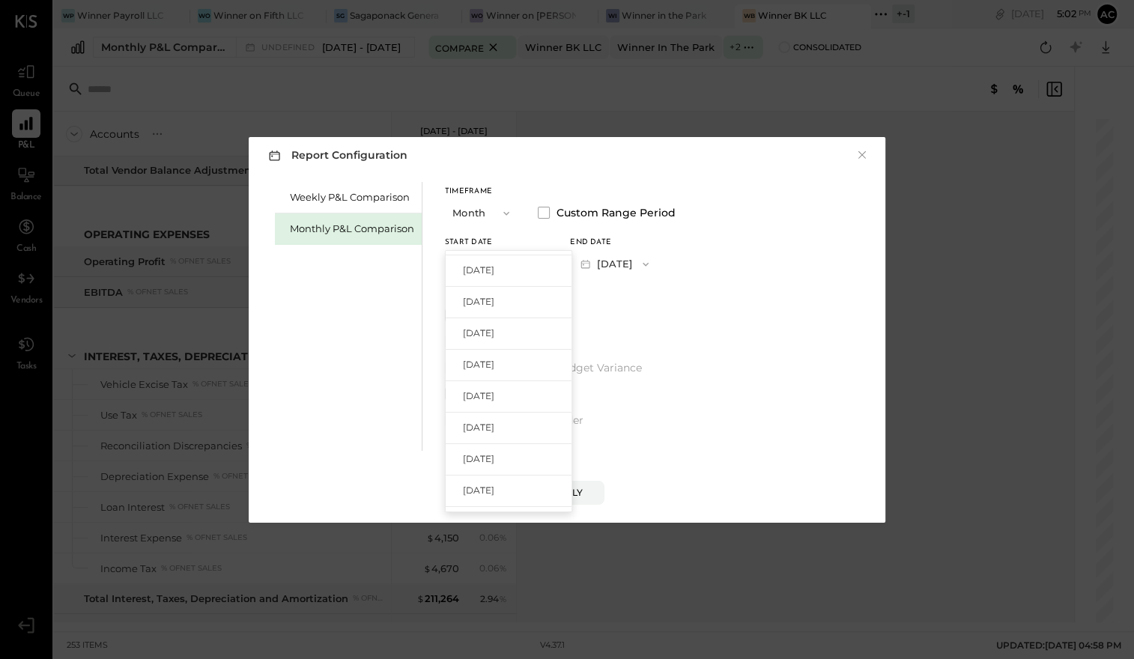
scroll to position [208, 0]
click at [495, 488] on div "[DATE]" at bounding box center [509, 499] width 126 height 31
click at [576, 489] on div "Apply" at bounding box center [566, 492] width 31 height 13
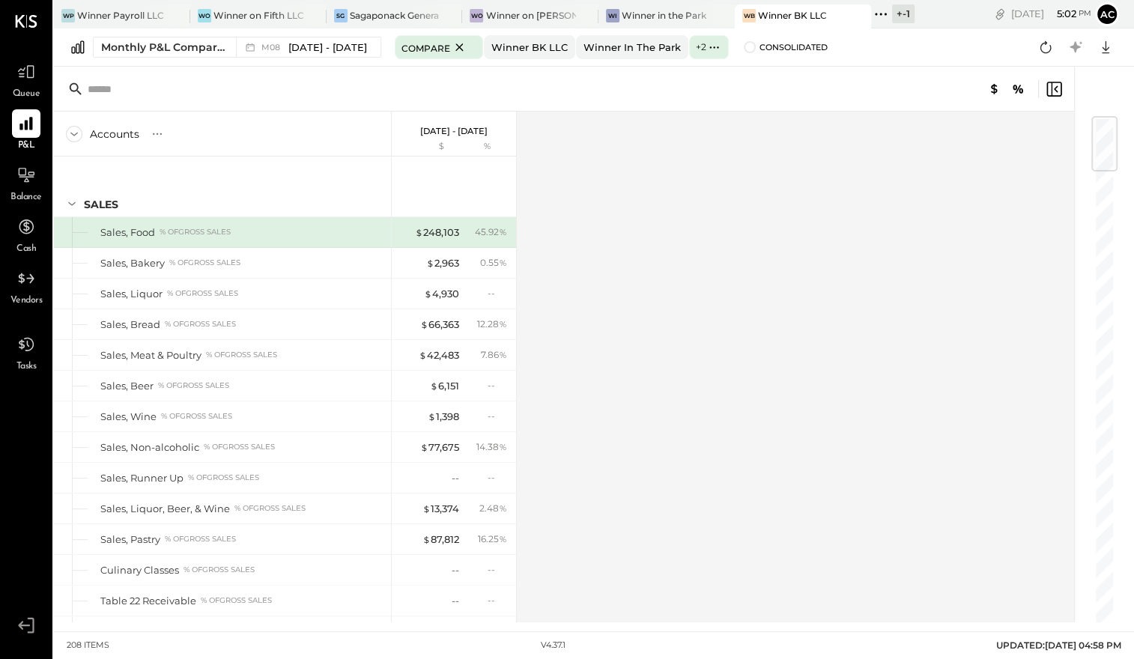
click at [470, 118] on div "[DATE] - [DATE]" at bounding box center [453, 124] width 67 height 25
click at [466, 126] on p "[DATE] - [DATE]" at bounding box center [453, 131] width 67 height 10
click at [465, 133] on p "[DATE] - [DATE]" at bounding box center [453, 131] width 67 height 10
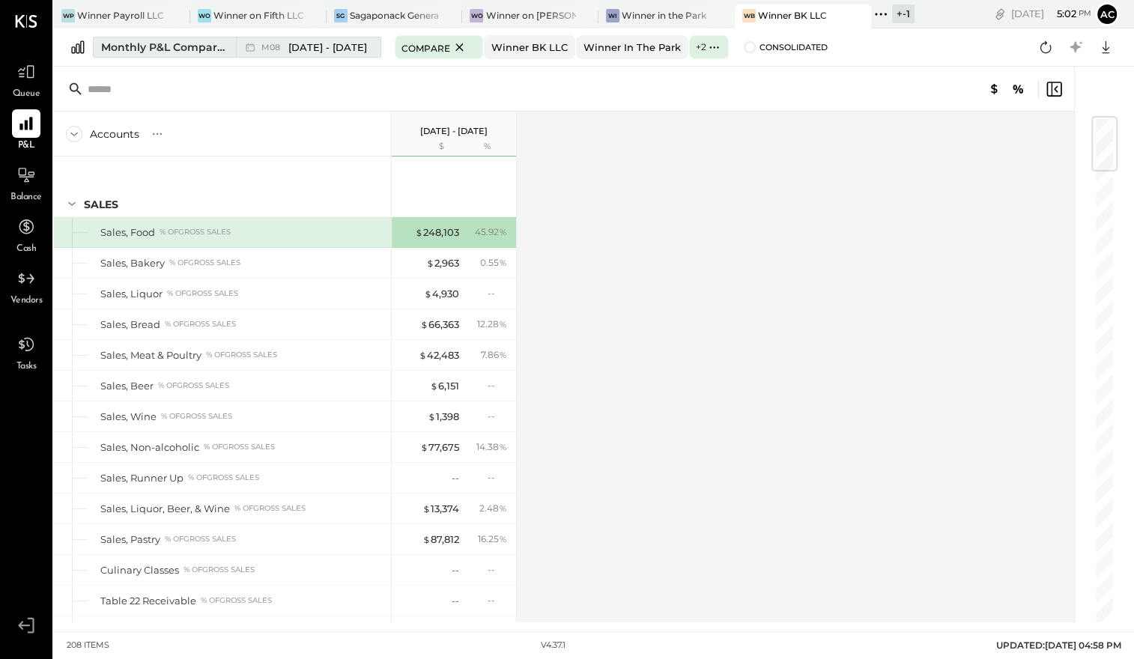
click at [324, 49] on span "[DATE] - [DATE]" at bounding box center [327, 47] width 79 height 14
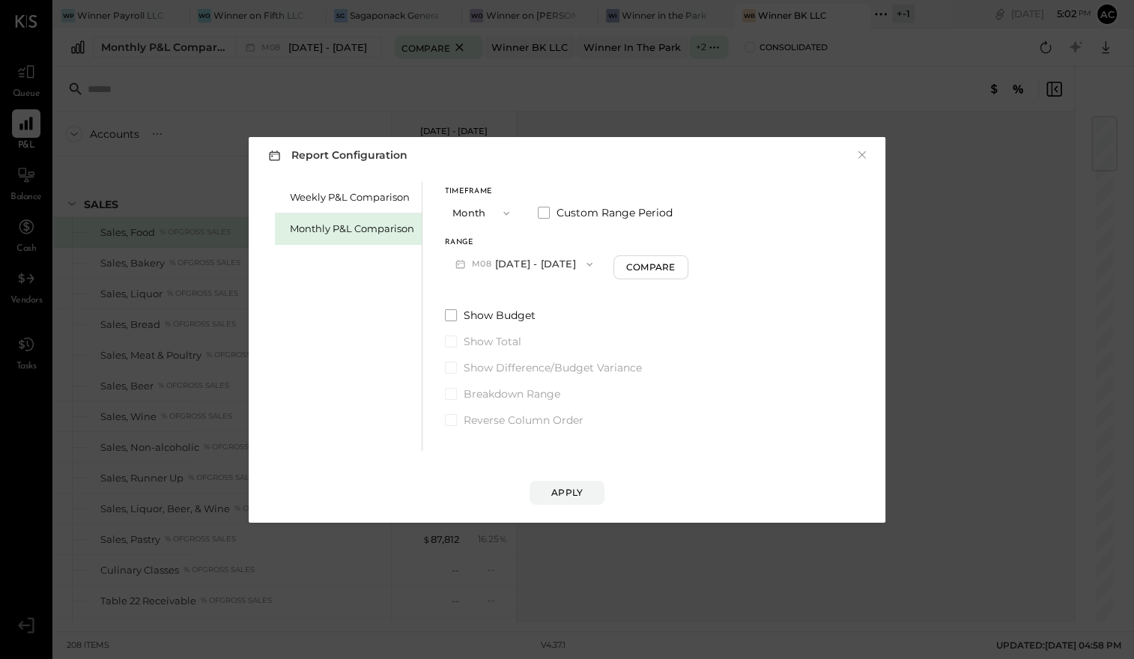
click at [566, 222] on div "Timeframe Month Custom Range Period" at bounding box center [567, 207] width 244 height 39
click at [554, 214] on label "Custom Range Period" at bounding box center [605, 212] width 135 height 15
click at [652, 270] on icon "button" at bounding box center [646, 265] width 12 height 12
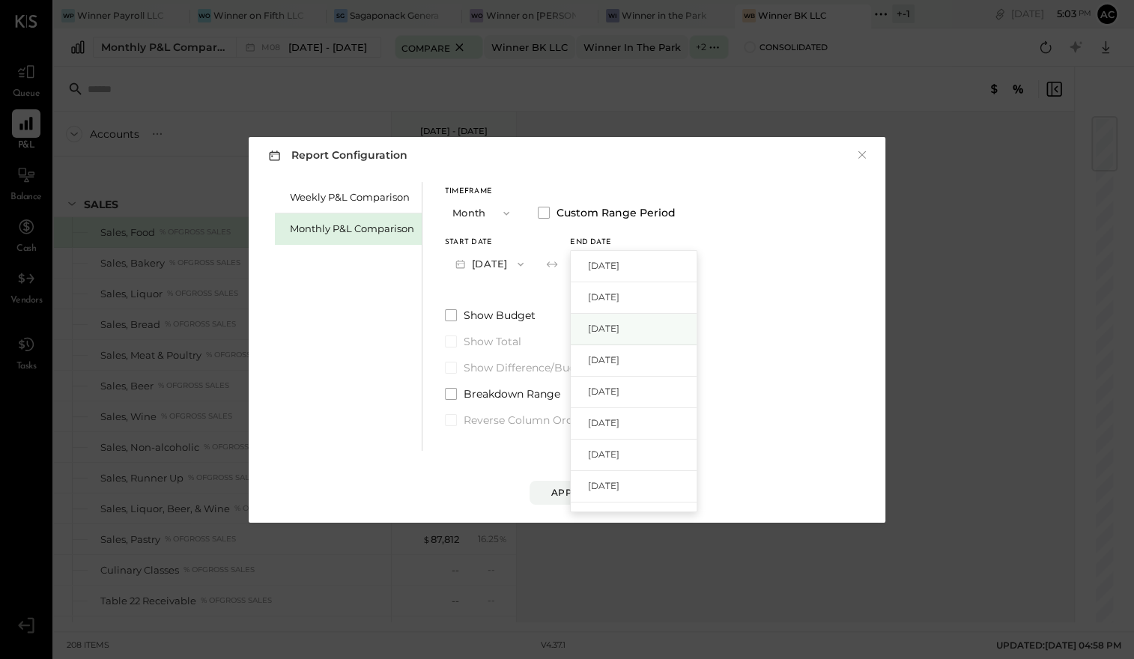
click at [665, 325] on div "[DATE]" at bounding box center [634, 329] width 126 height 31
click at [572, 487] on div "Apply" at bounding box center [566, 492] width 31 height 13
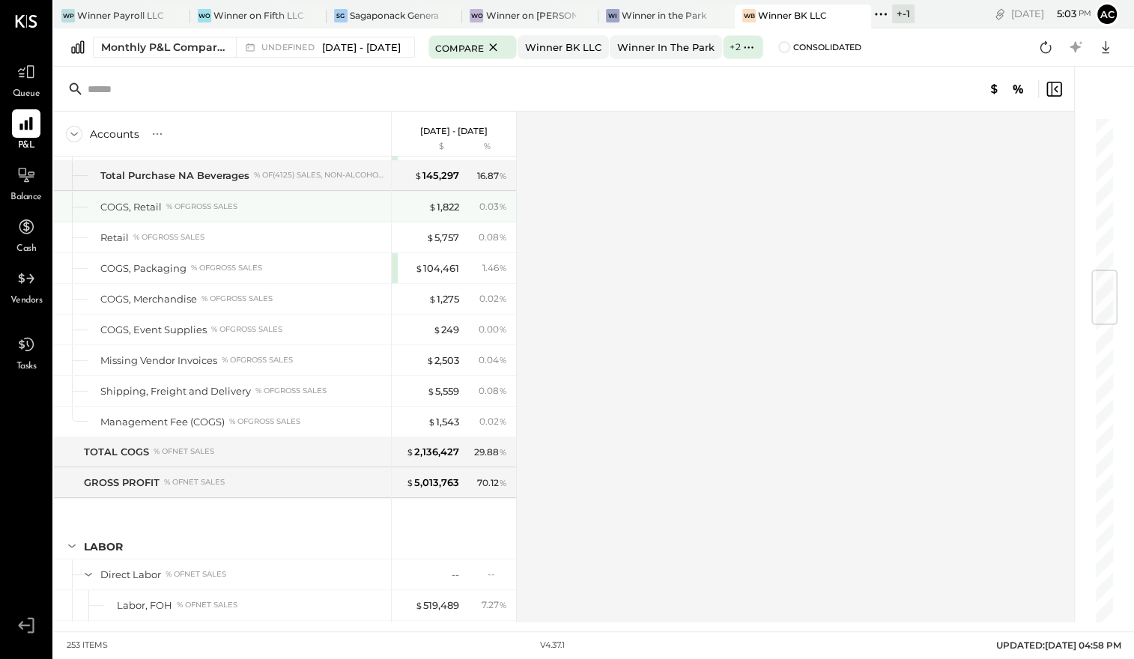
scroll to position [1287, 0]
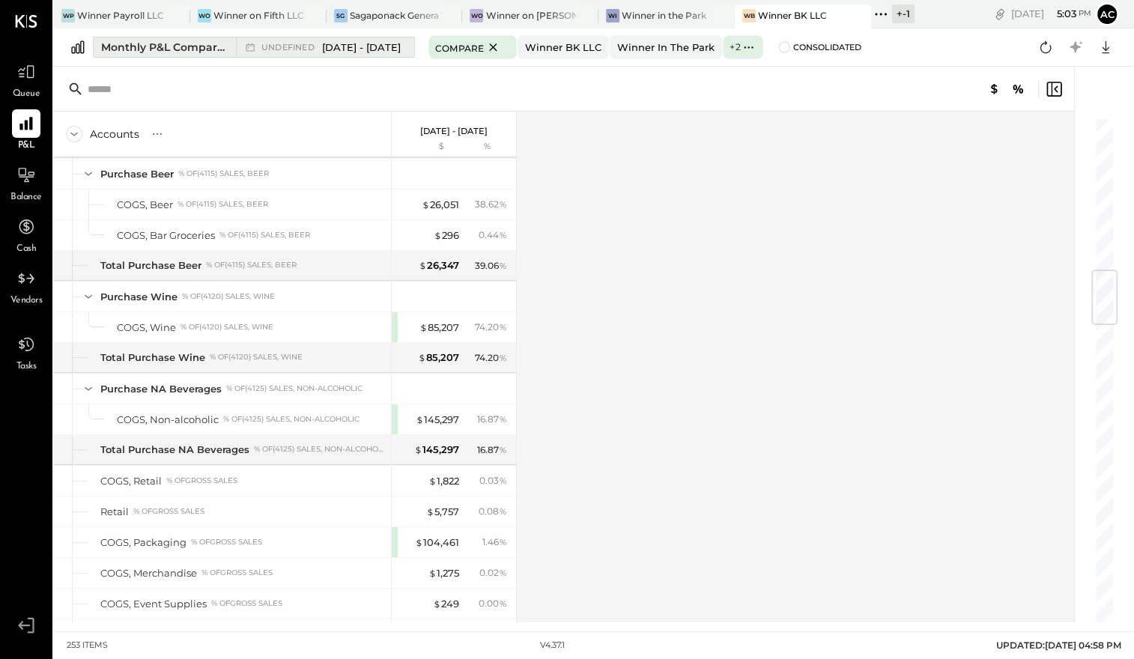
click at [401, 53] on span "[DATE] - [DATE]" at bounding box center [361, 47] width 79 height 14
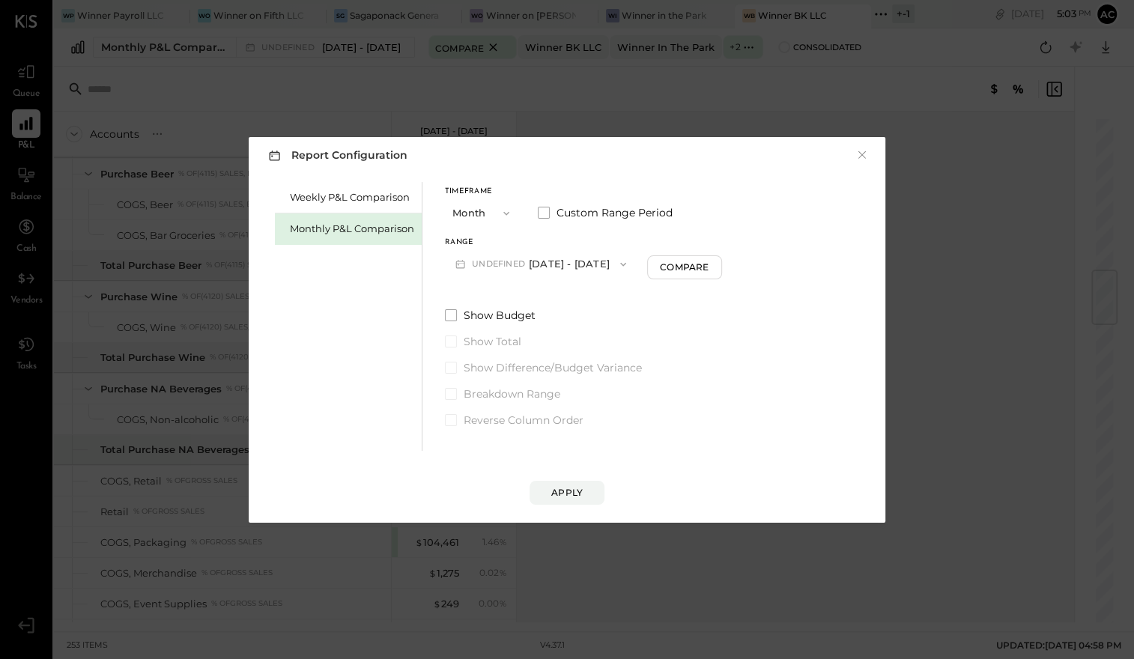
click at [637, 271] on button "undefined [DATE] - [DATE]" at bounding box center [541, 264] width 192 height 28
click at [722, 197] on div "Timeframe Month Custom Range Period" at bounding box center [583, 207] width 277 height 39
click at [573, 260] on button "undefined [DATE] - [DATE]" at bounding box center [541, 264] width 192 height 28
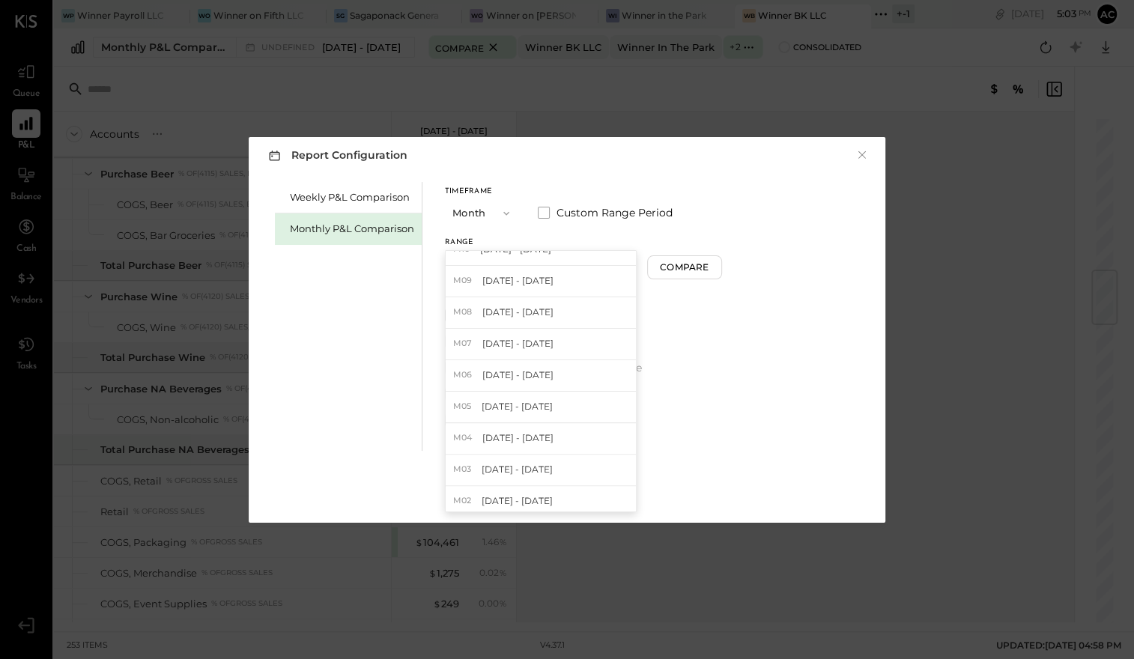
scroll to position [341, 0]
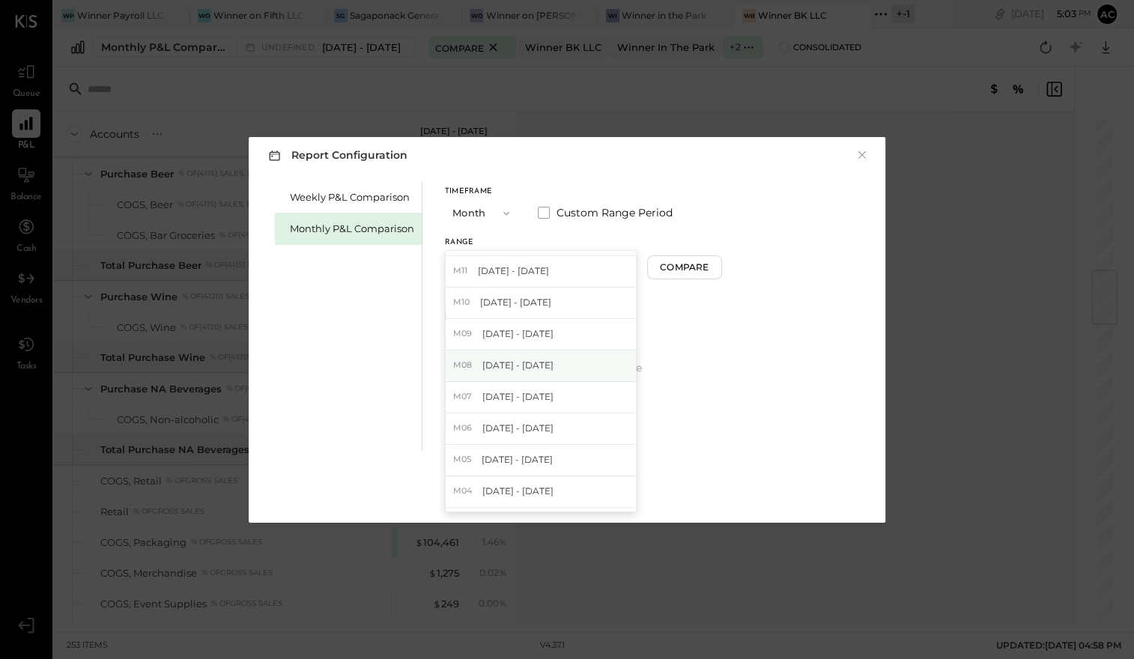
click at [567, 365] on div "M08 [DATE] - [DATE]" at bounding box center [541, 366] width 190 height 31
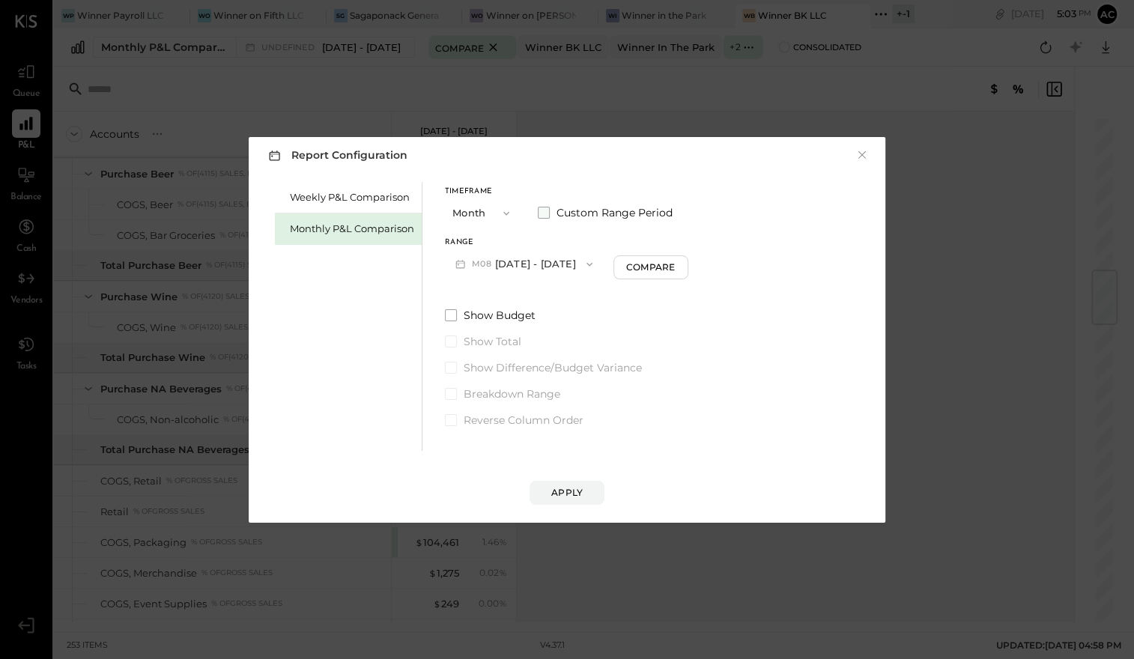
click at [631, 214] on span "Custom Range Period" at bounding box center [615, 212] width 116 height 15
click at [629, 265] on button "[DATE]" at bounding box center [614, 264] width 89 height 28
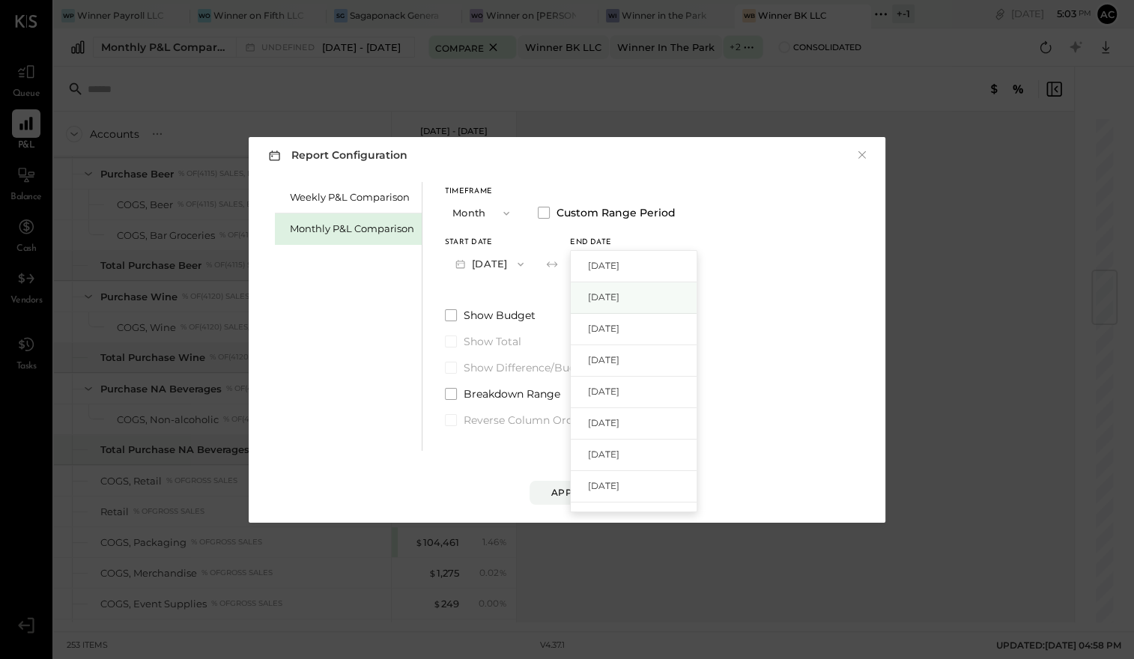
click at [627, 288] on div "[DATE]" at bounding box center [634, 297] width 126 height 31
click at [559, 487] on div "Apply" at bounding box center [566, 492] width 31 height 13
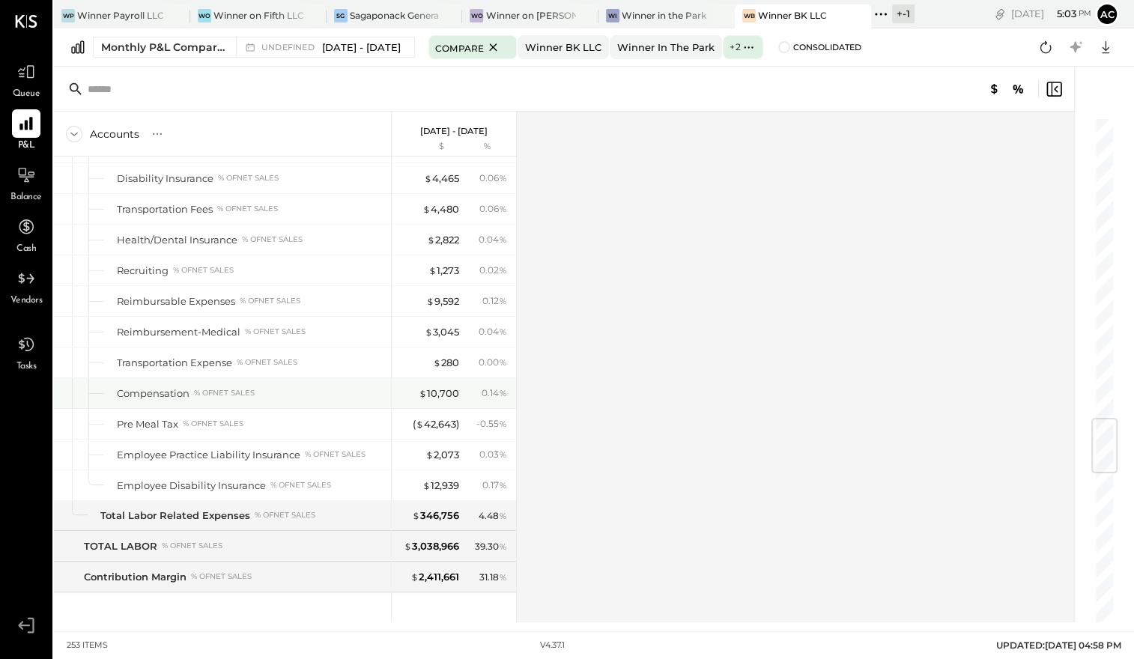
scroll to position [2527, 0]
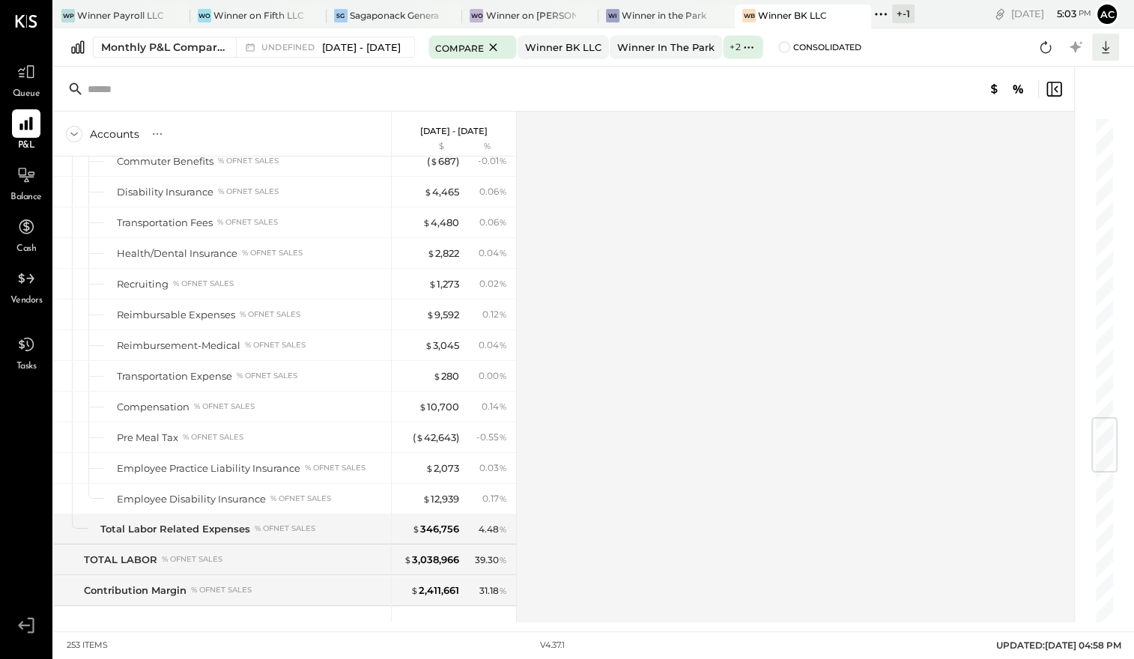
click at [1108, 48] on icon at bounding box center [1105, 47] width 7 height 13
click at [1078, 100] on div "Google Sheets" at bounding box center [1060, 103] width 120 height 31
click at [1102, 49] on icon at bounding box center [1105, 46] width 19 height 19
click at [1074, 98] on div "Google Sheets" at bounding box center [1060, 103] width 120 height 31
click at [484, 49] on span "Compare" at bounding box center [459, 47] width 49 height 15
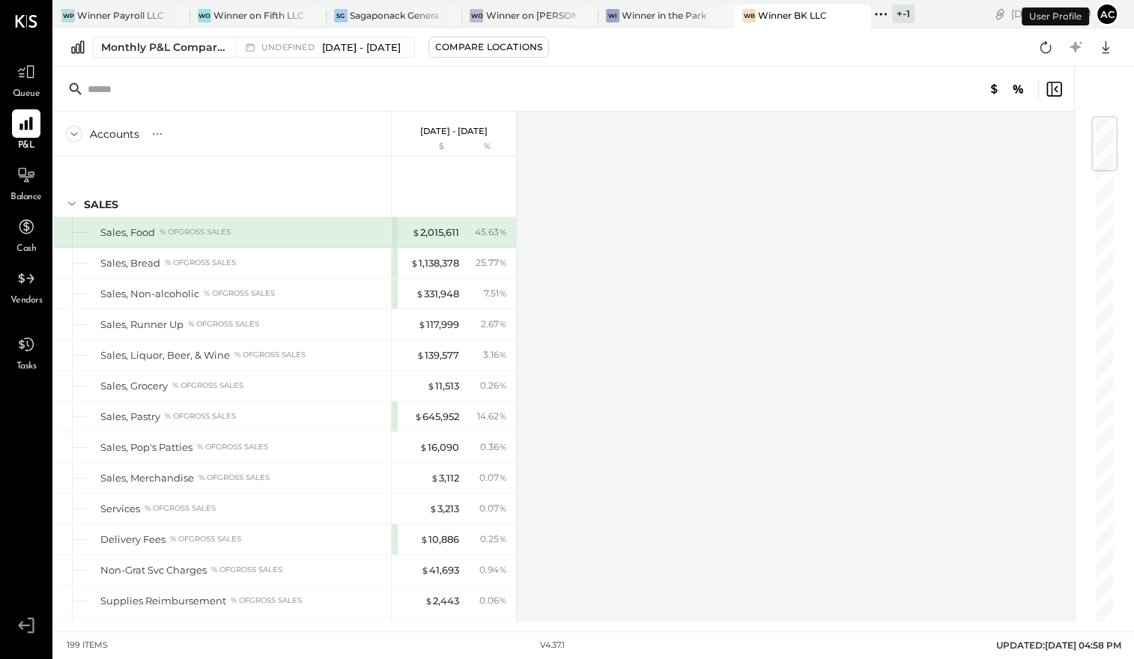
click at [525, 49] on div "Compare Locations" at bounding box center [488, 46] width 107 height 13
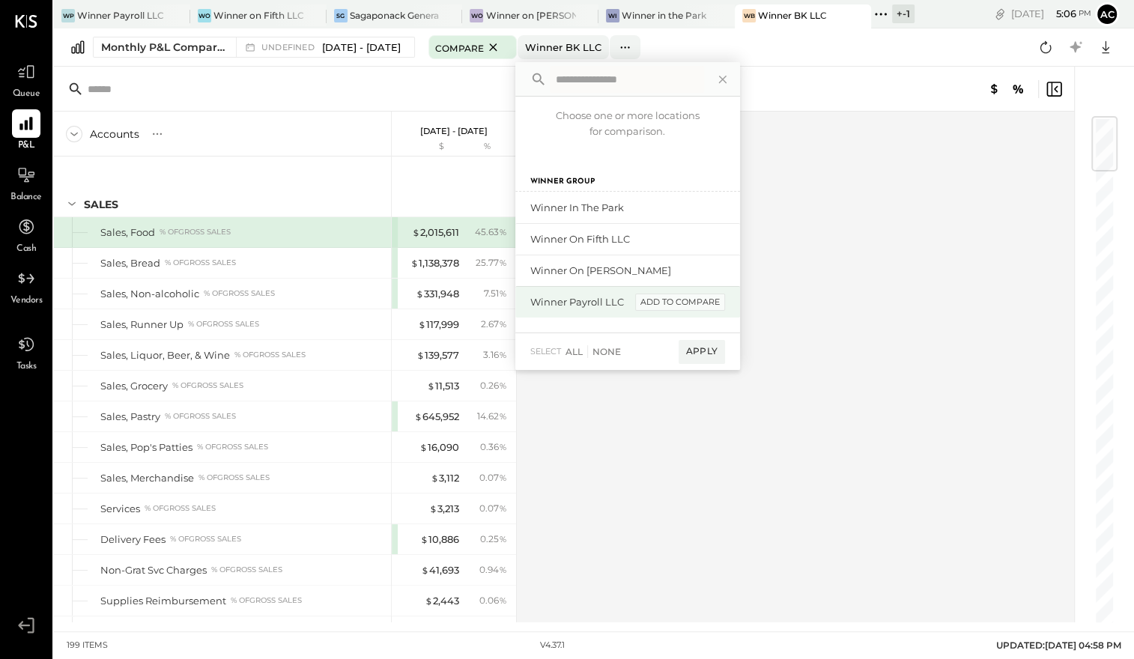
click at [725, 300] on div "add to compare" at bounding box center [680, 303] width 90 height 18
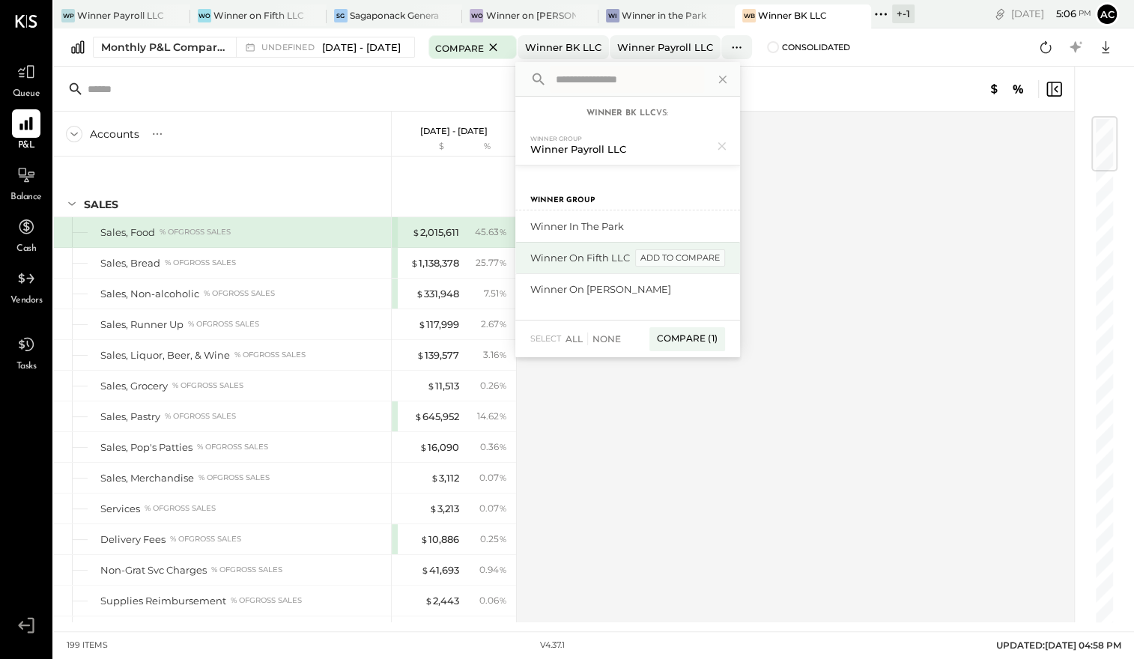
click at [725, 254] on div "add to compare" at bounding box center [680, 259] width 90 height 18
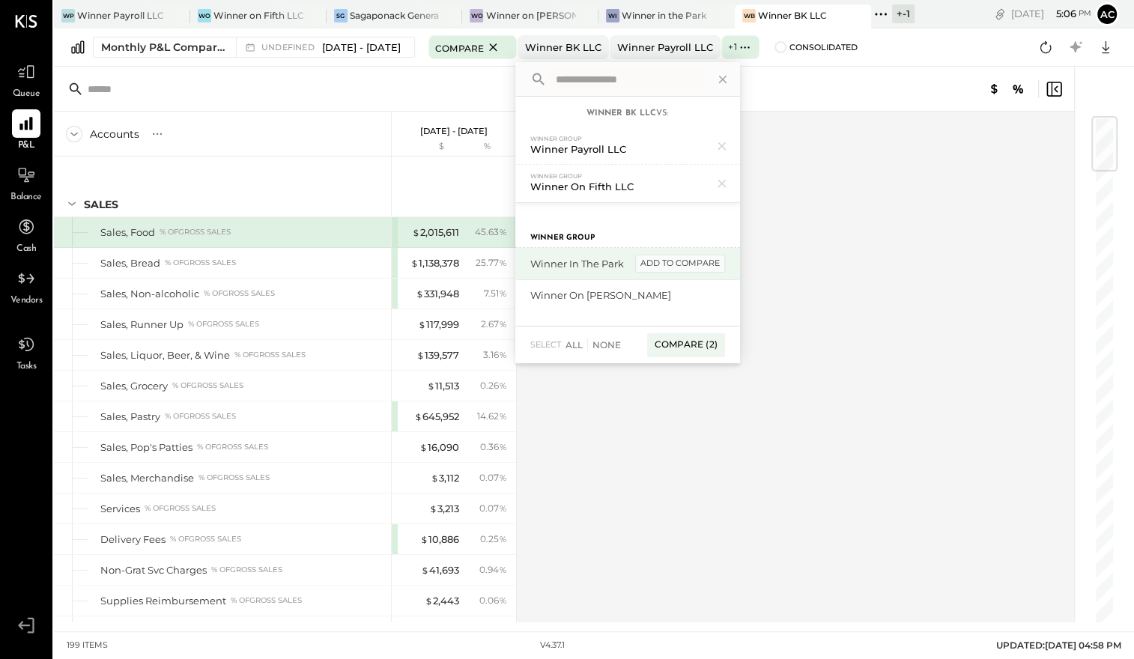
click at [725, 262] on div "add to compare" at bounding box center [680, 264] width 90 height 18
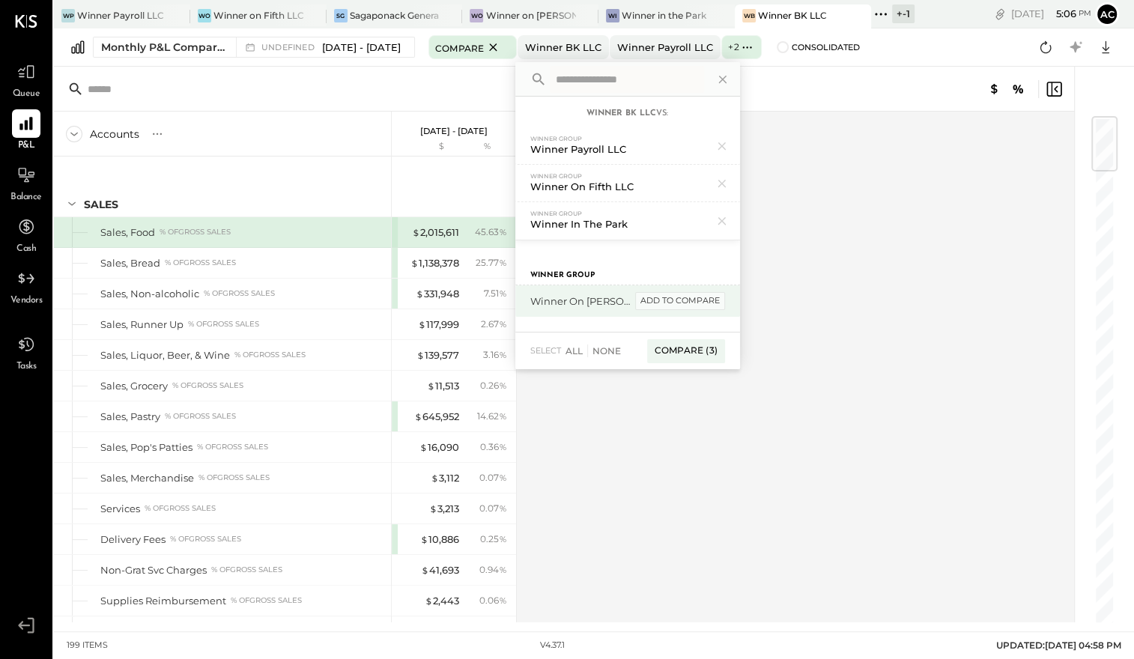
click at [725, 297] on div "add to compare" at bounding box center [680, 301] width 90 height 18
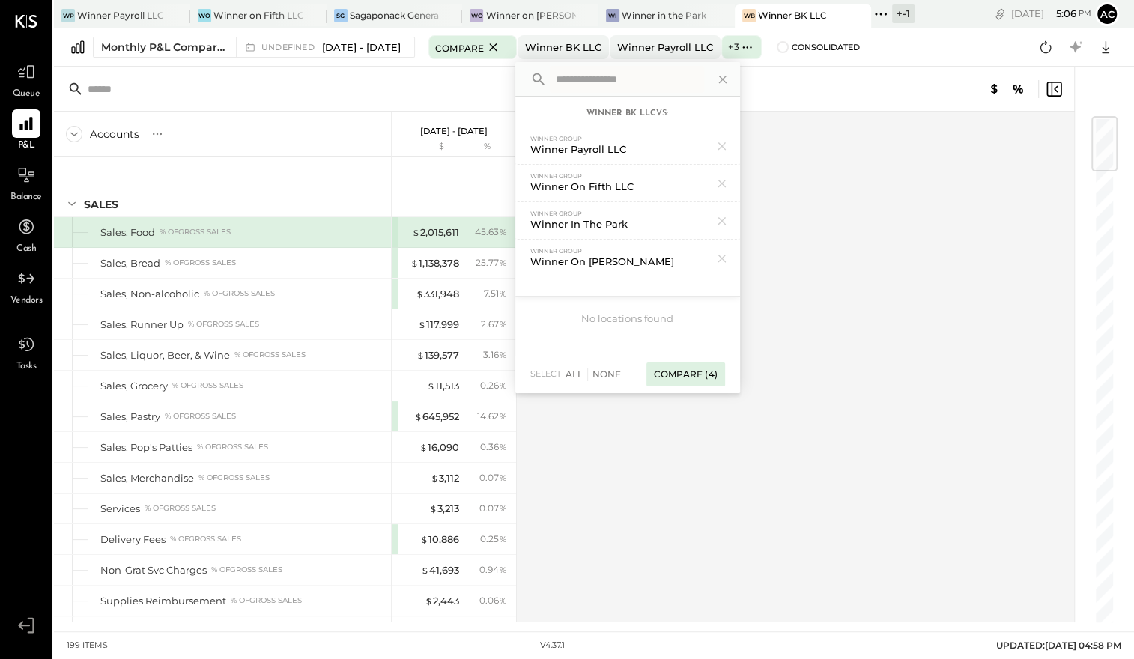
click at [725, 368] on div "Compare (4)" at bounding box center [686, 375] width 79 height 24
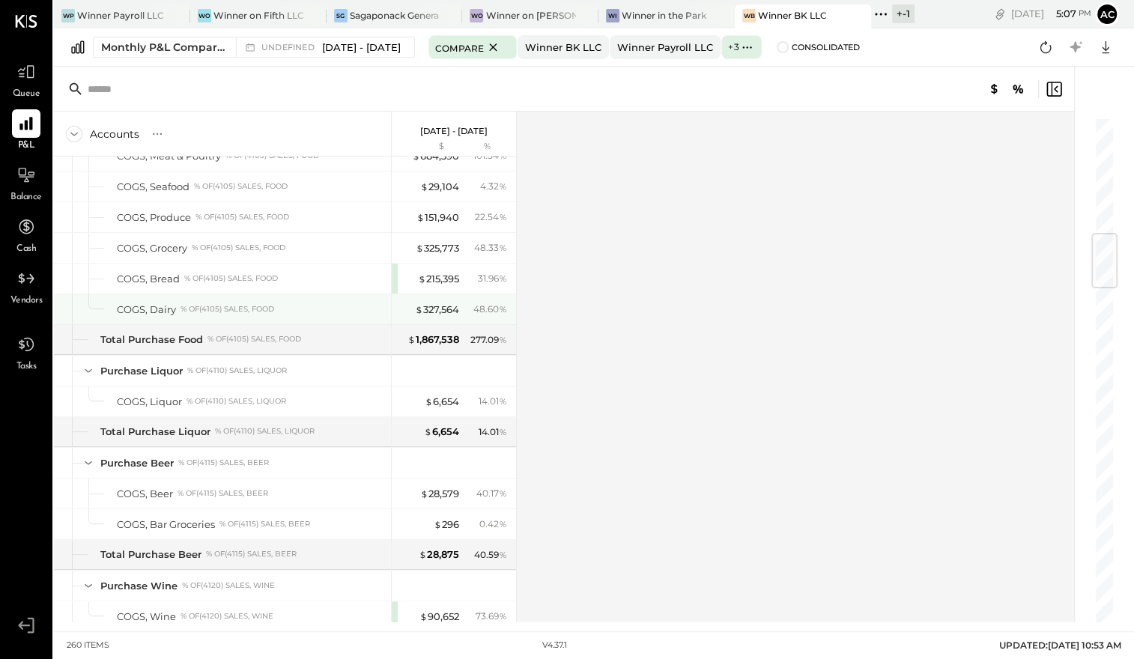
scroll to position [982, 0]
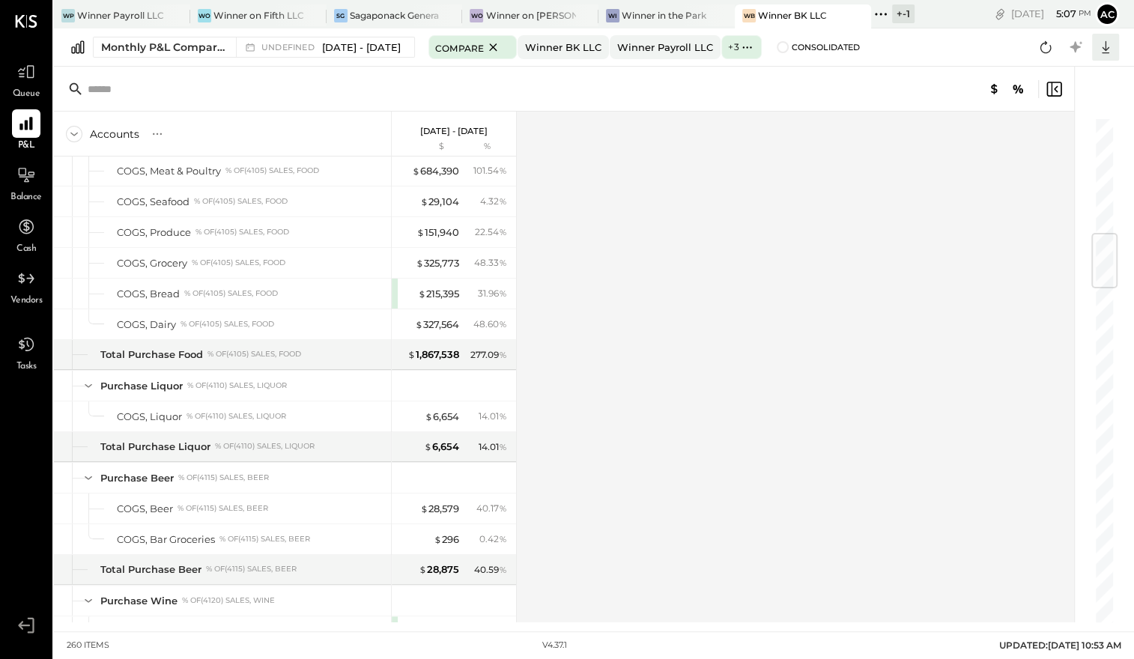
click at [1106, 43] on icon at bounding box center [1105, 46] width 19 height 19
click at [1030, 97] on div "Google Sheets" at bounding box center [1060, 103] width 120 height 31
